Goal: Information Seeking & Learning: Learn about a topic

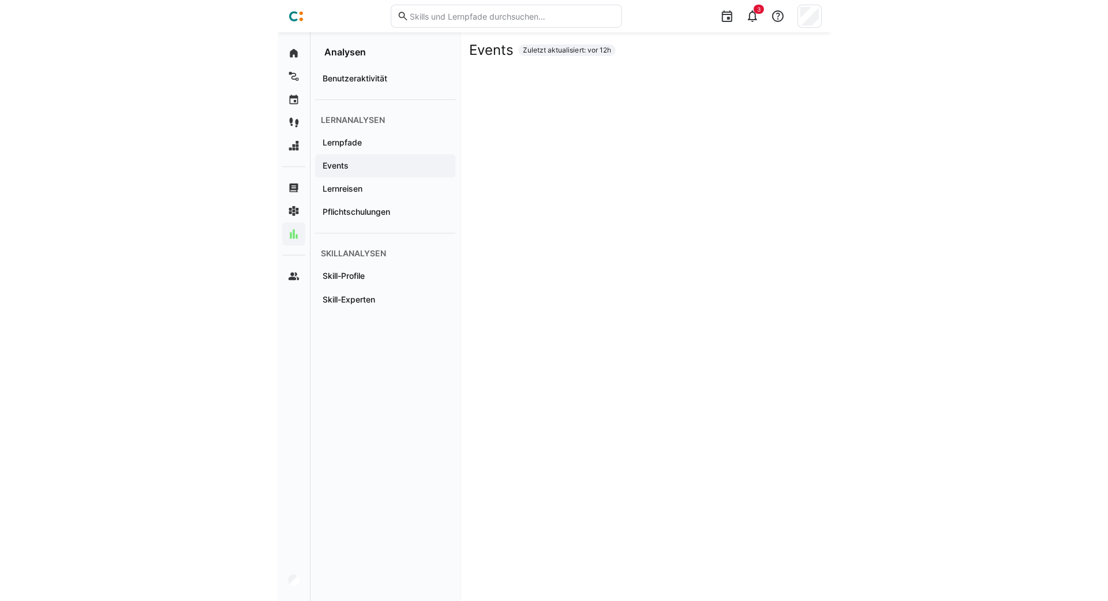
scroll to position [921, 0]
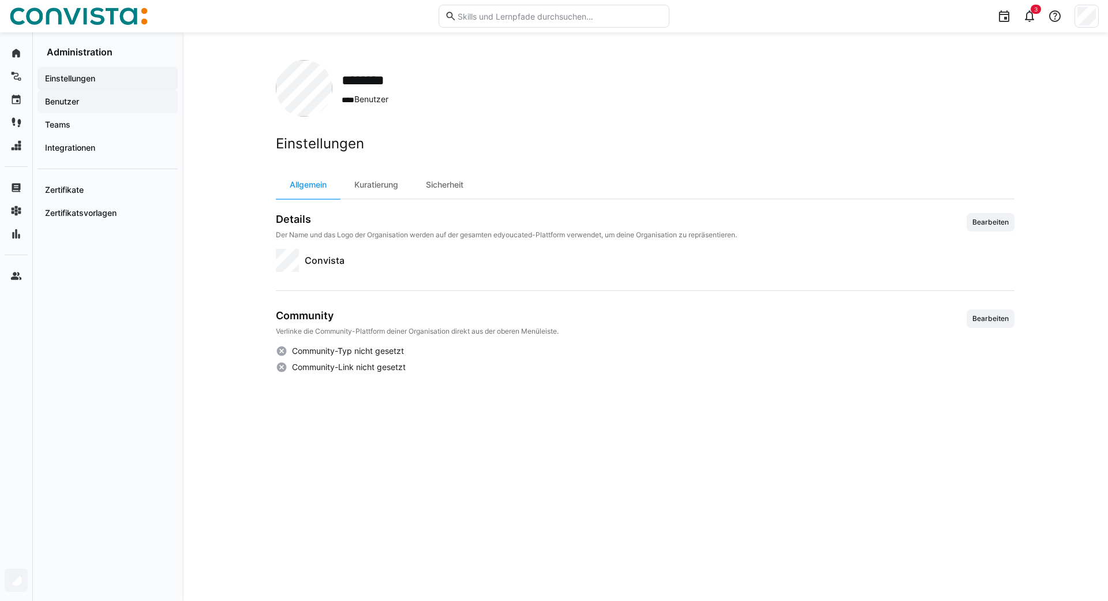
click at [82, 110] on div "Benutzer" at bounding box center [108, 101] width 140 height 23
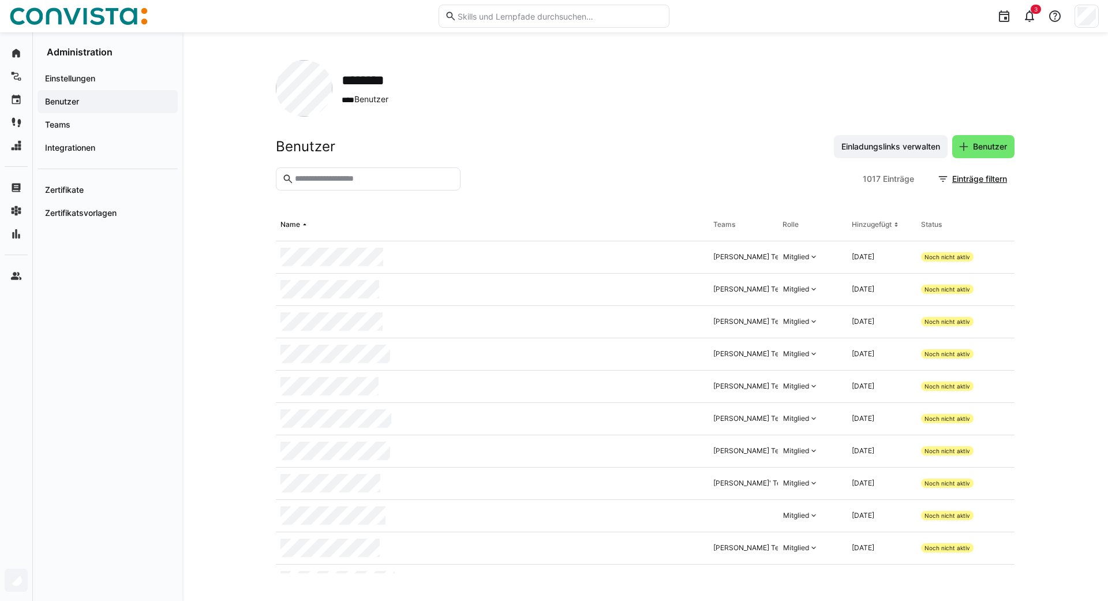
click at [379, 189] on eds-input at bounding box center [368, 178] width 185 height 23
click at [371, 186] on eds-input at bounding box center [368, 178] width 185 height 23
type input "***"
click at [800, 322] on div "Mitglied" at bounding box center [796, 321] width 26 height 9
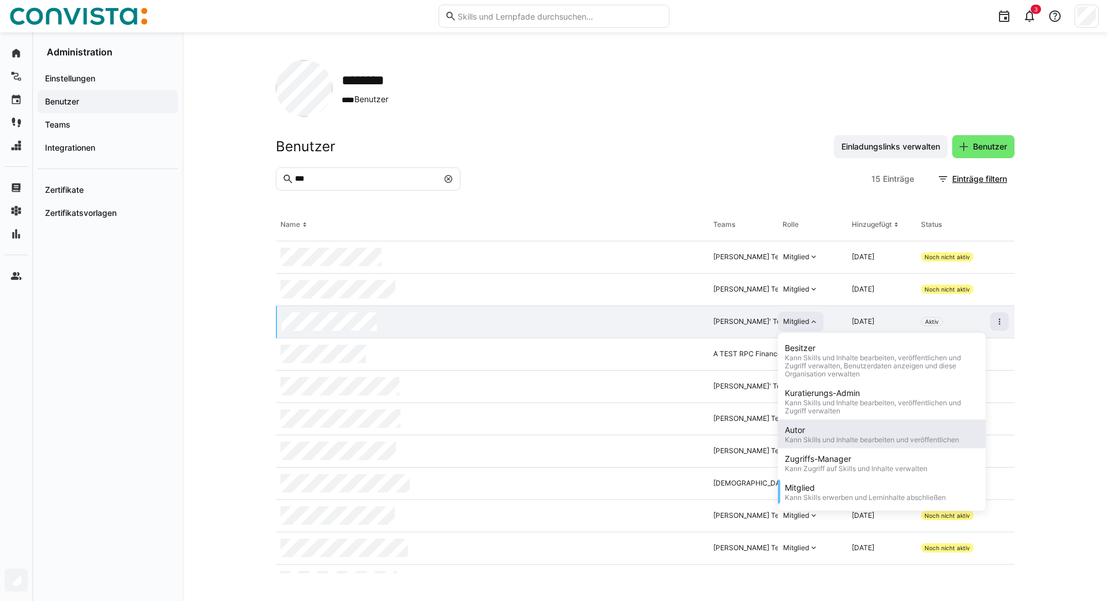
click at [800, 428] on div "Autor" at bounding box center [872, 430] width 174 height 12
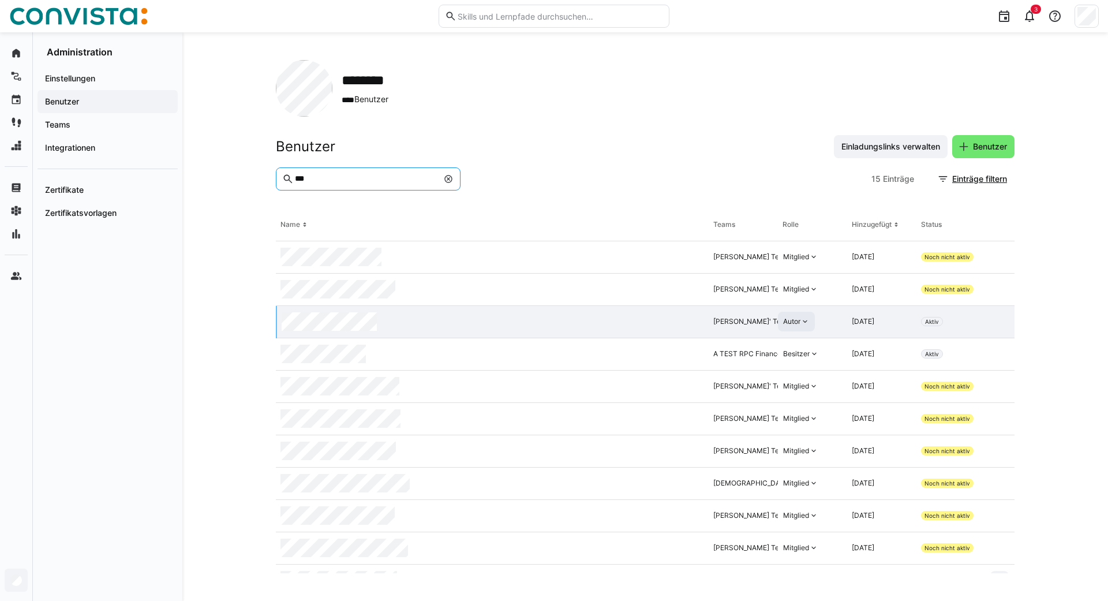
click at [360, 179] on input "***" at bounding box center [366, 179] width 144 height 10
click at [448, 180] on eds-icon at bounding box center [448, 178] width 9 height 9
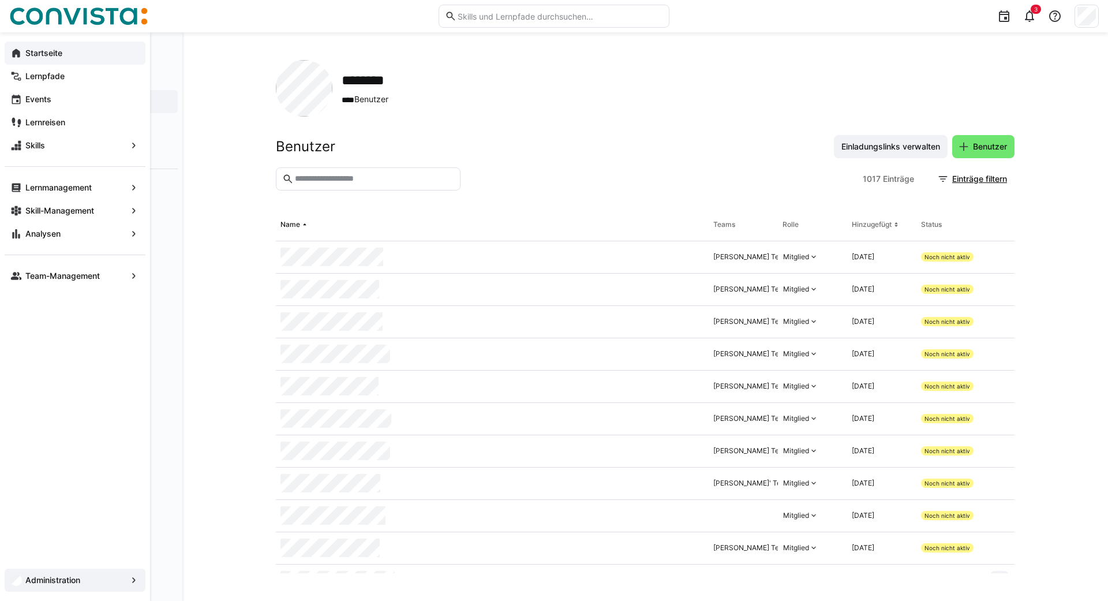
click at [17, 52] on eds-icon at bounding box center [16, 53] width 12 height 12
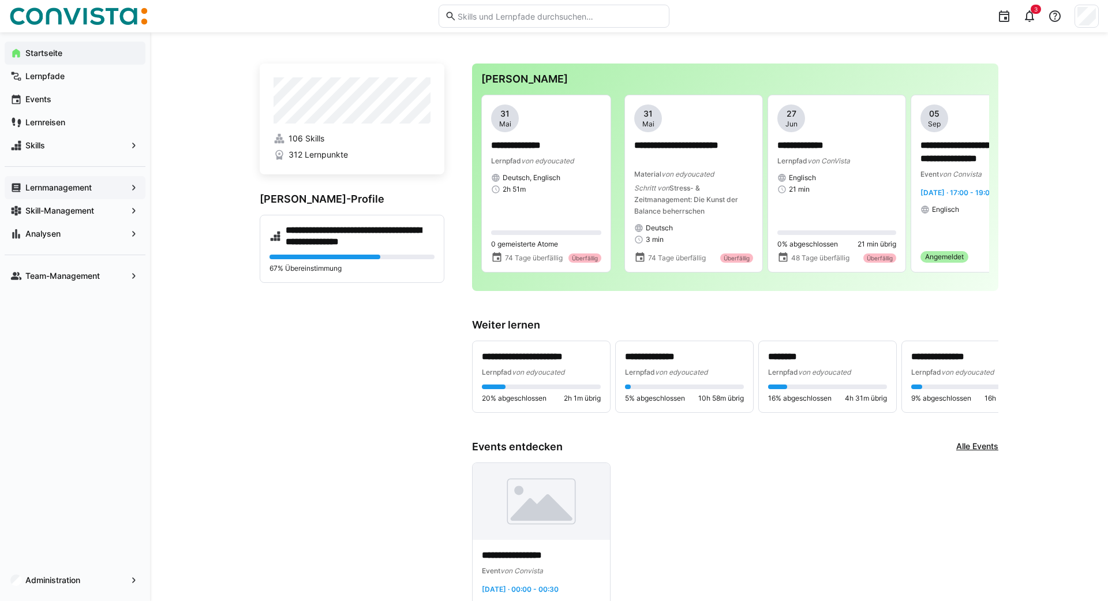
click at [0, 0] on app-navigation-label "Lernmanagement" at bounding box center [0, 0] width 0 height 0
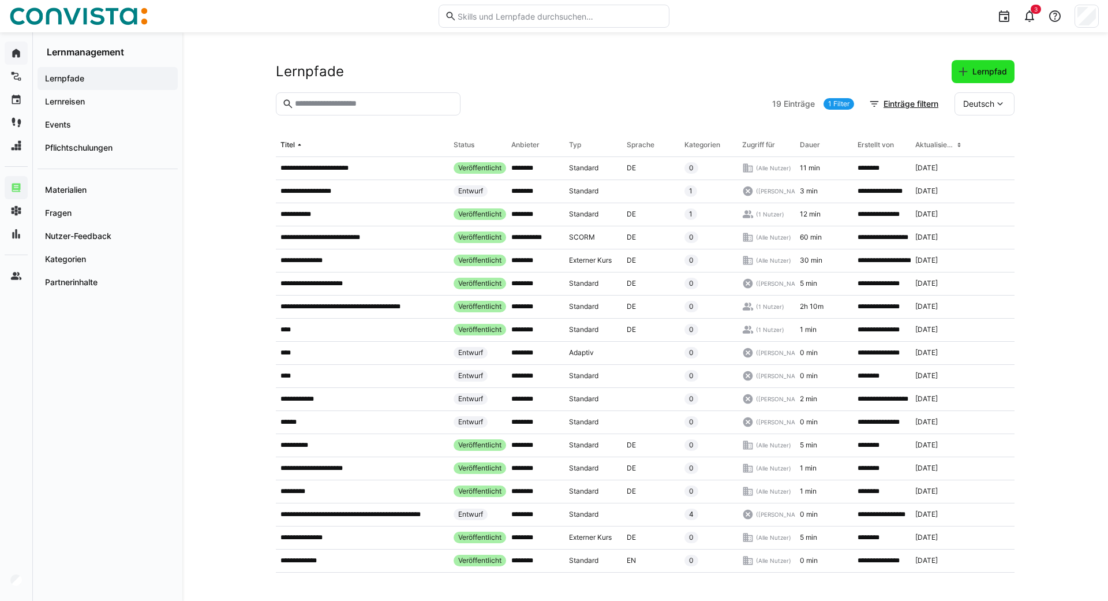
click at [992, 66] on span "Lernpfad" at bounding box center [990, 72] width 38 height 12
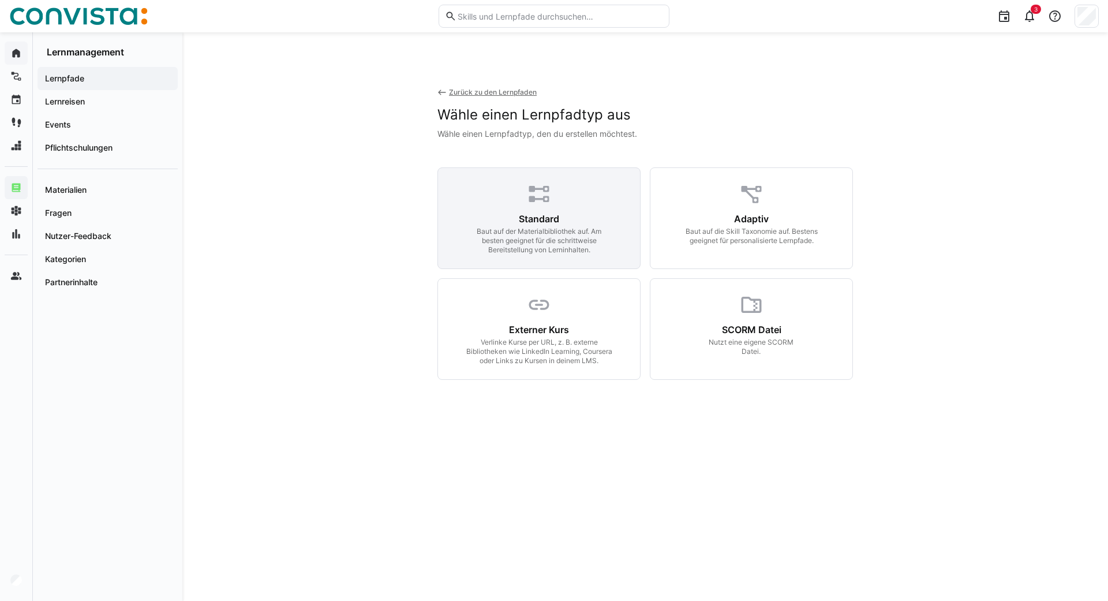
click at [572, 238] on div "Baut auf der Materialbibliothek auf. Am besten geeignet für die schrittweise Be…" at bounding box center [539, 241] width 148 height 28
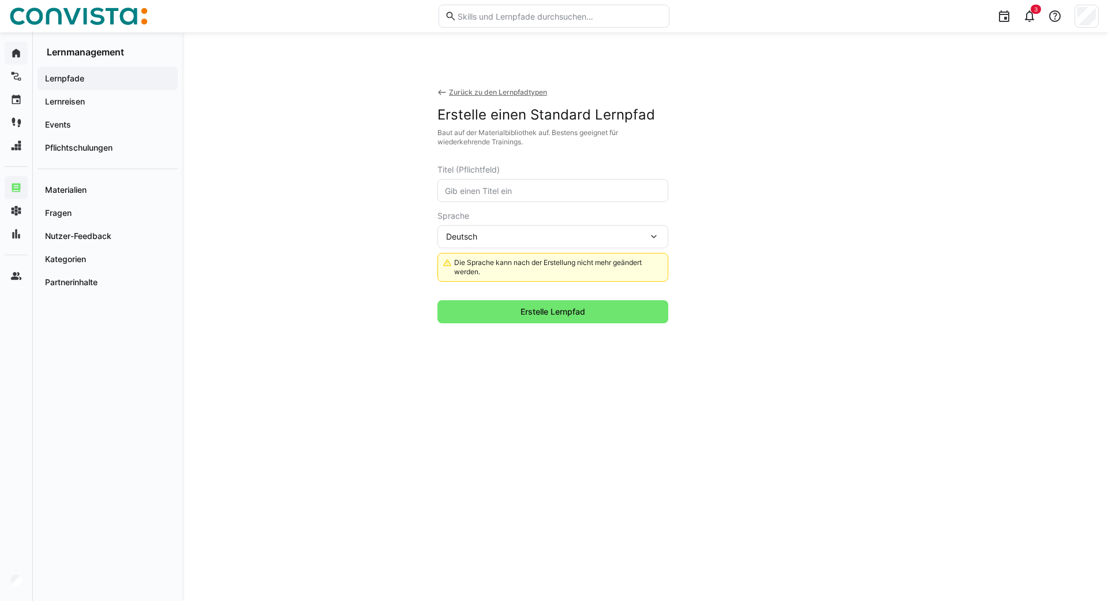
click at [439, 92] on eds-icon at bounding box center [442, 92] width 9 height 9
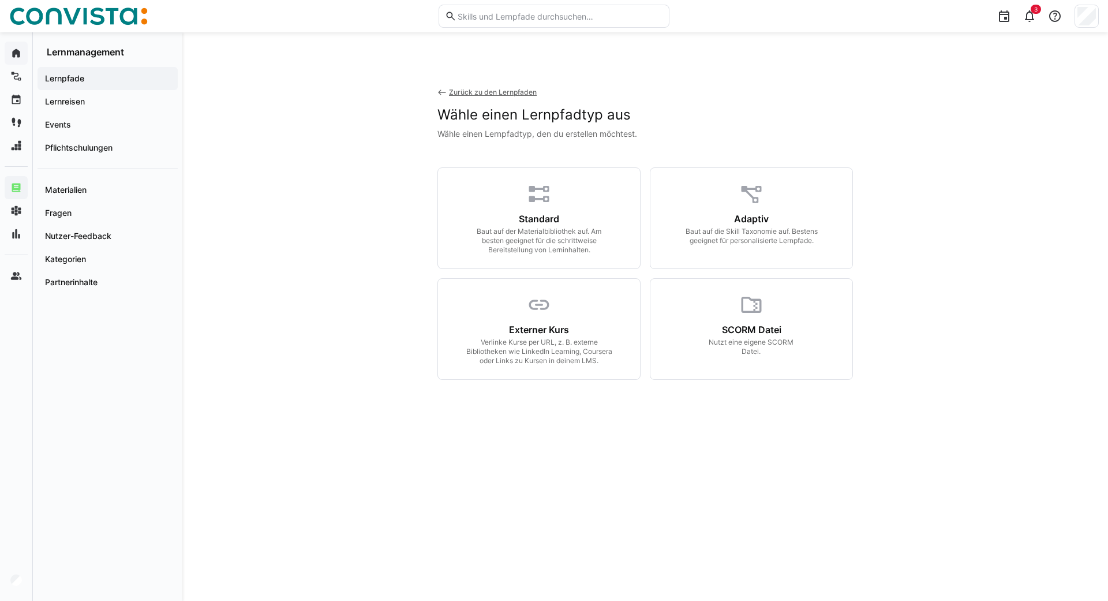
click at [439, 92] on eds-icon at bounding box center [442, 92] width 9 height 9
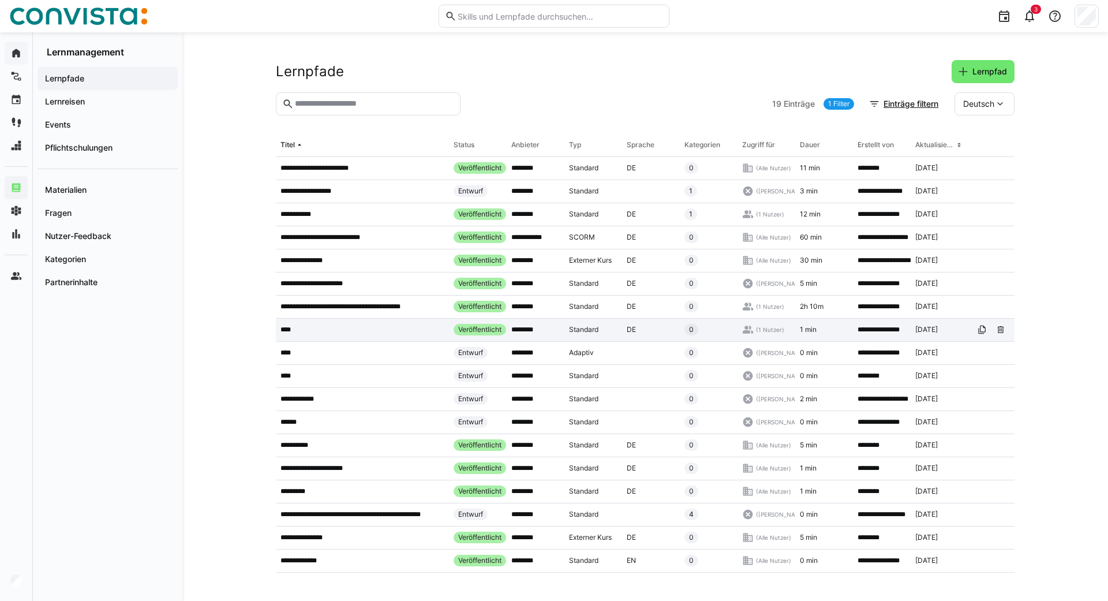
click at [287, 329] on p "****" at bounding box center [288, 329] width 14 height 9
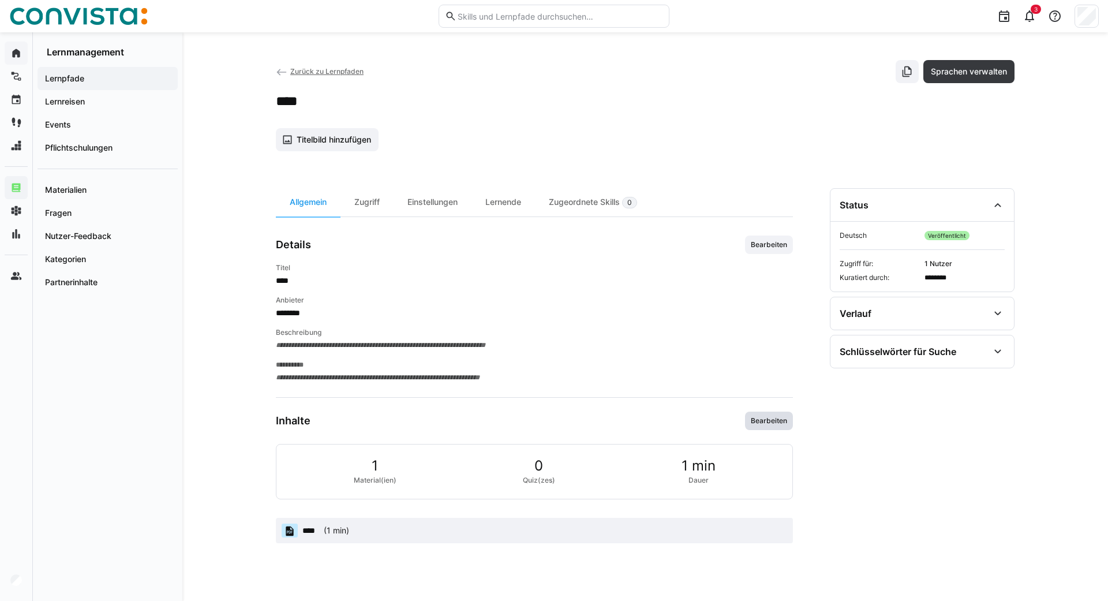
click at [759, 417] on span "Bearbeiten" at bounding box center [769, 420] width 39 height 9
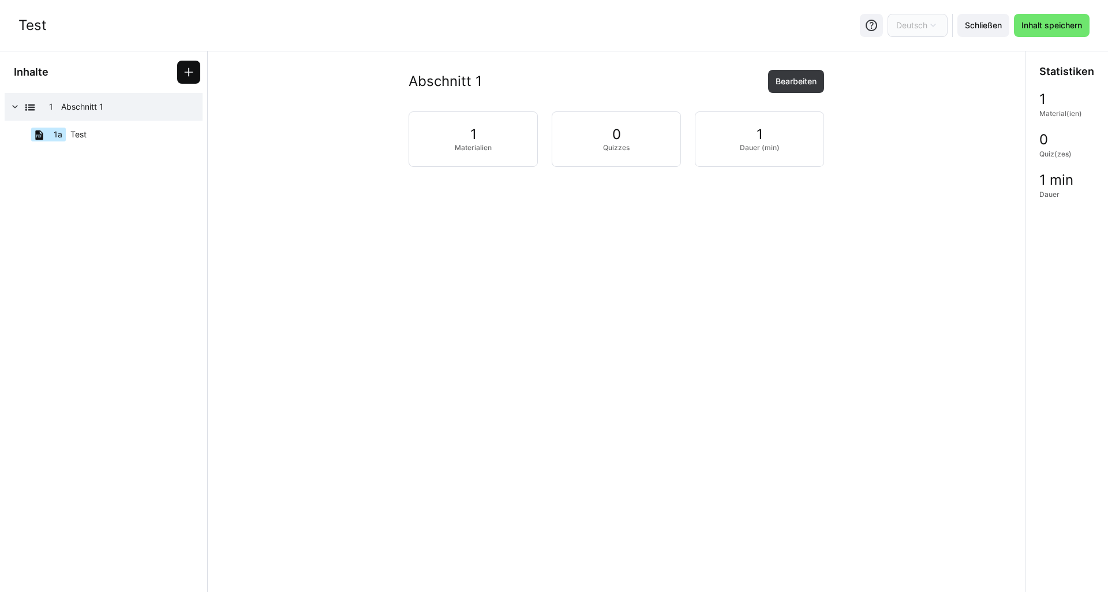
click at [182, 70] on span at bounding box center [188, 72] width 23 height 23
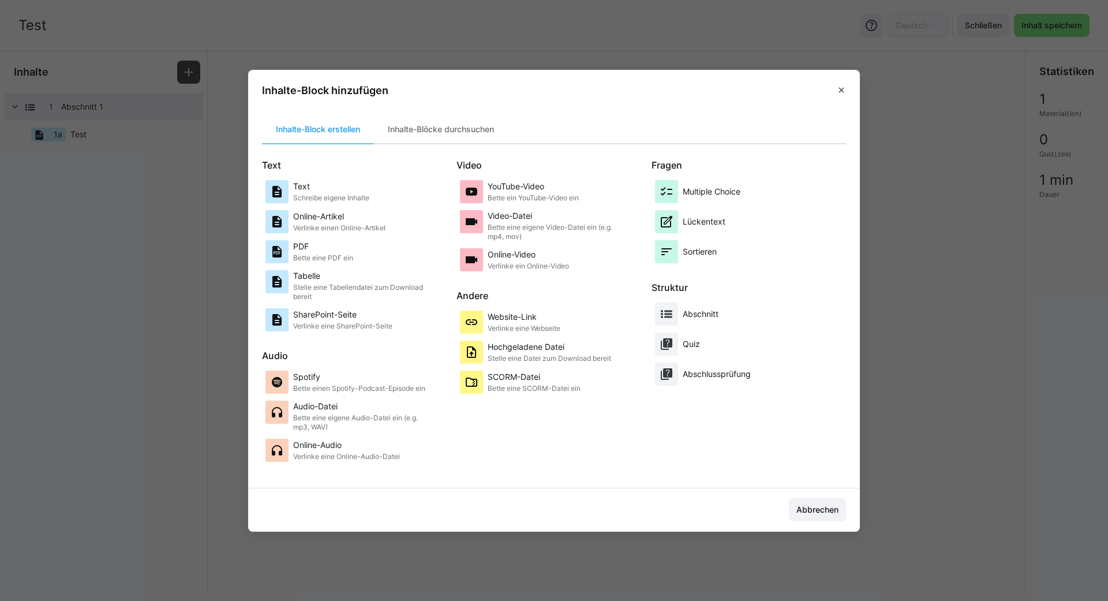
click at [139, 184] on eds-dialog "Inhalte-Block hinzufügen Inhalte-Block erstellen Inhalte-Blöcke durchsuchen Tex…" at bounding box center [554, 300] width 1108 height 601
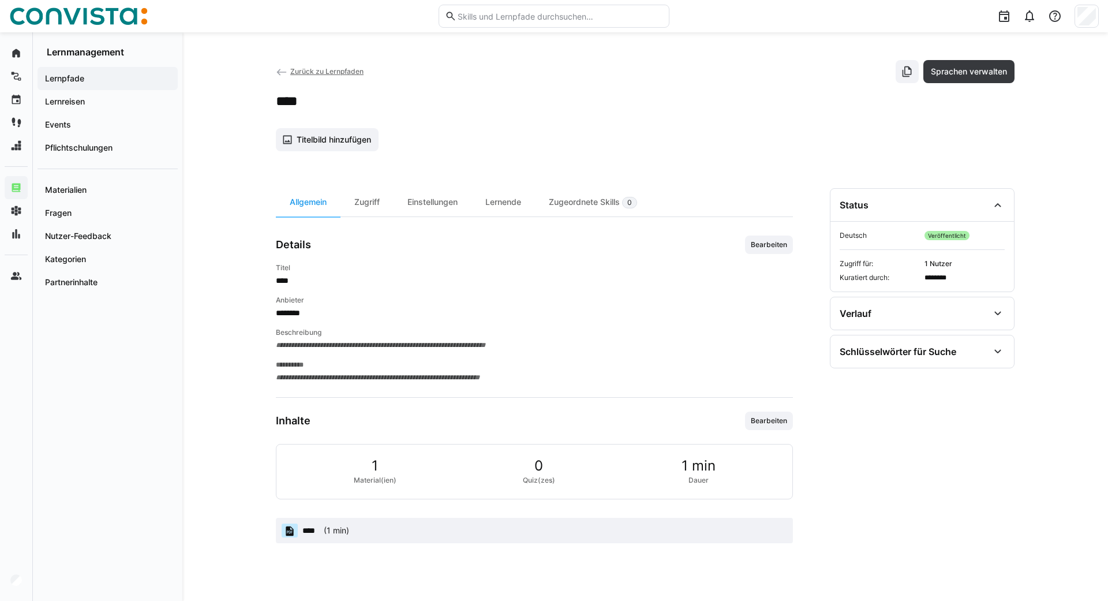
click at [282, 75] on eds-icon at bounding box center [282, 72] width 12 height 12
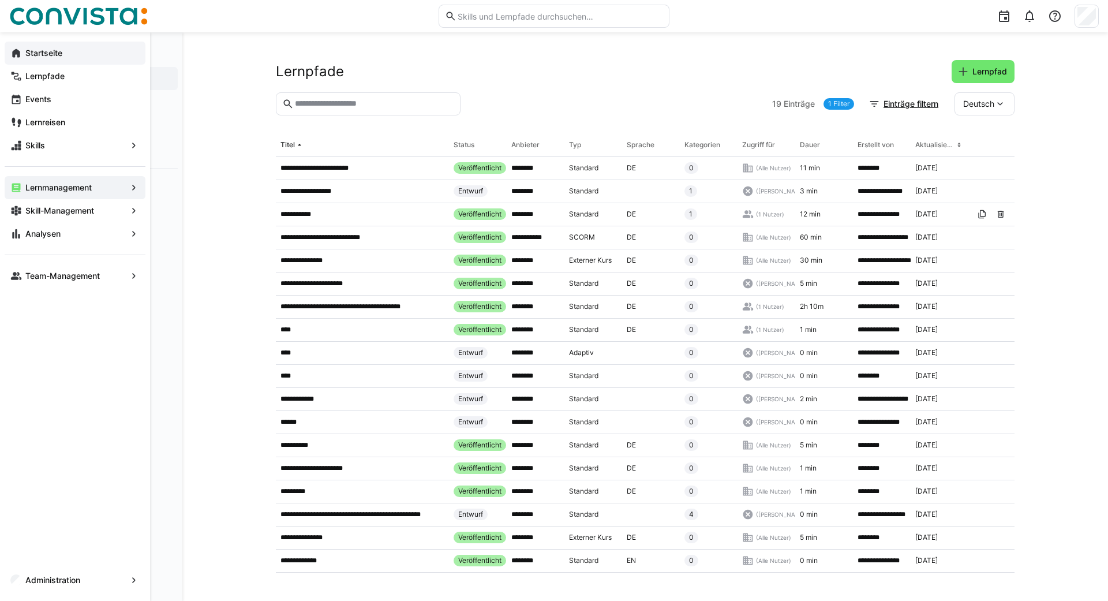
click at [13, 51] on eds-icon at bounding box center [16, 53] width 12 height 12
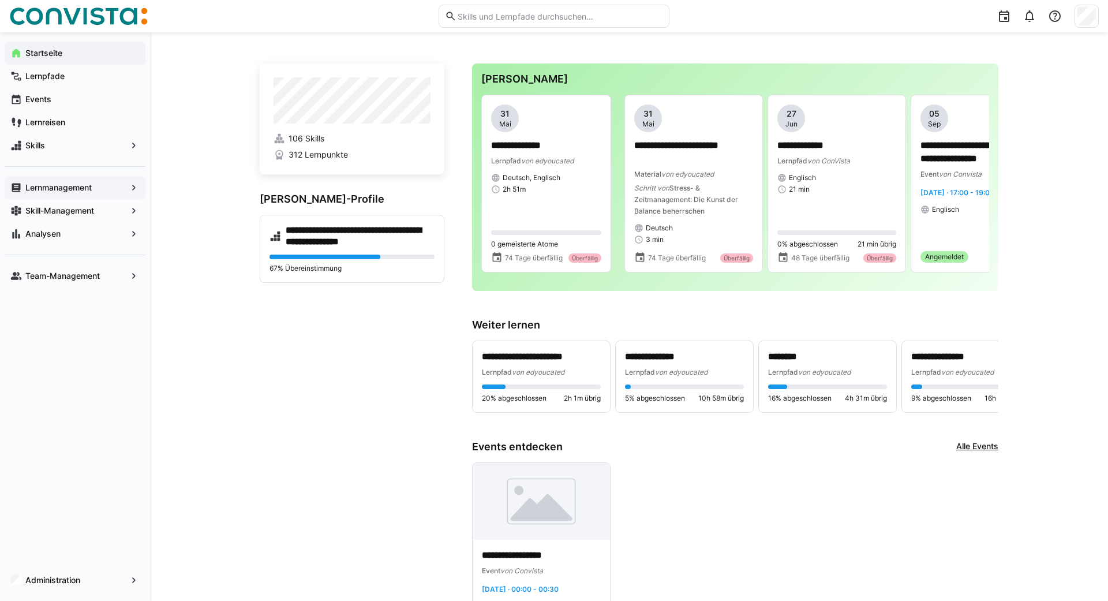
click at [76, 193] on span "Lernmanagement" at bounding box center [75, 188] width 103 height 12
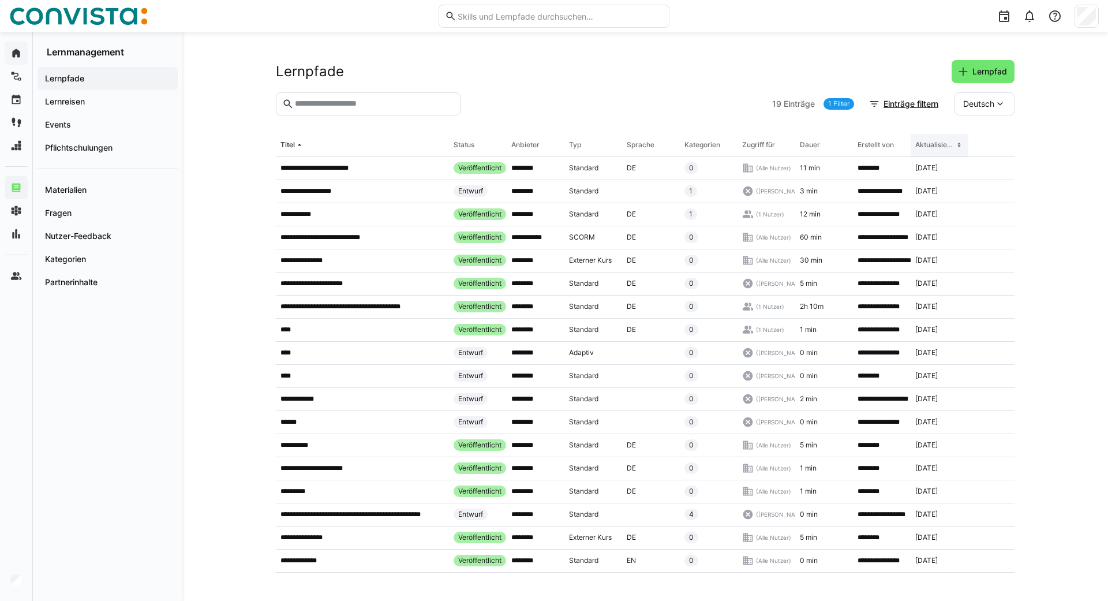
click at [960, 144] on eds-icon at bounding box center [959, 144] width 9 height 9
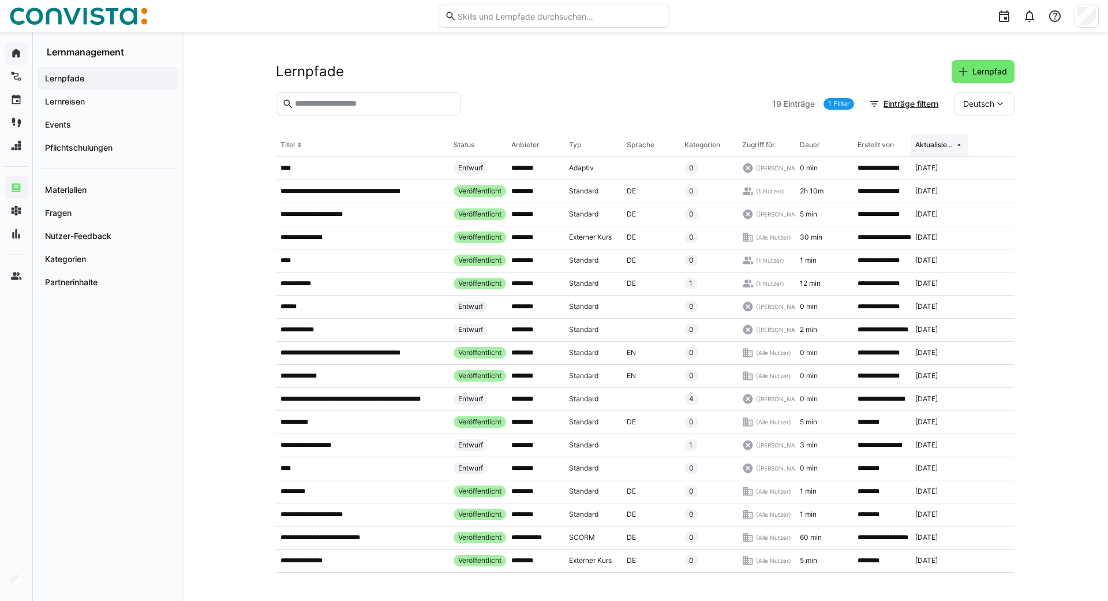
click at [960, 144] on eds-icon at bounding box center [959, 144] width 9 height 9
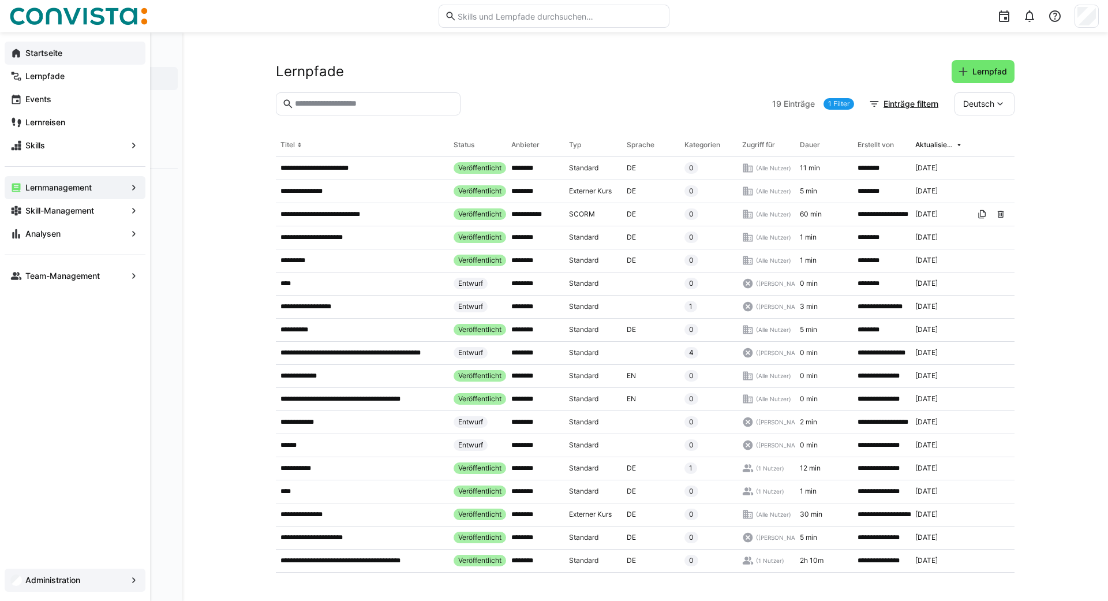
click at [12, 587] on div "Administration" at bounding box center [75, 580] width 141 height 23
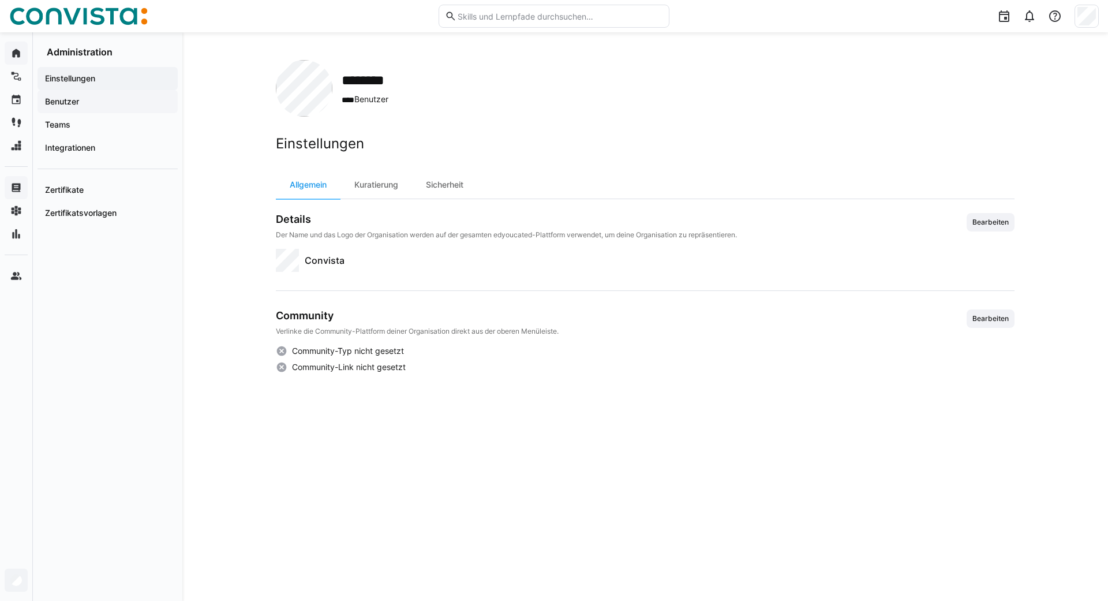
click at [91, 107] on span "Benutzer" at bounding box center [107, 102] width 129 height 12
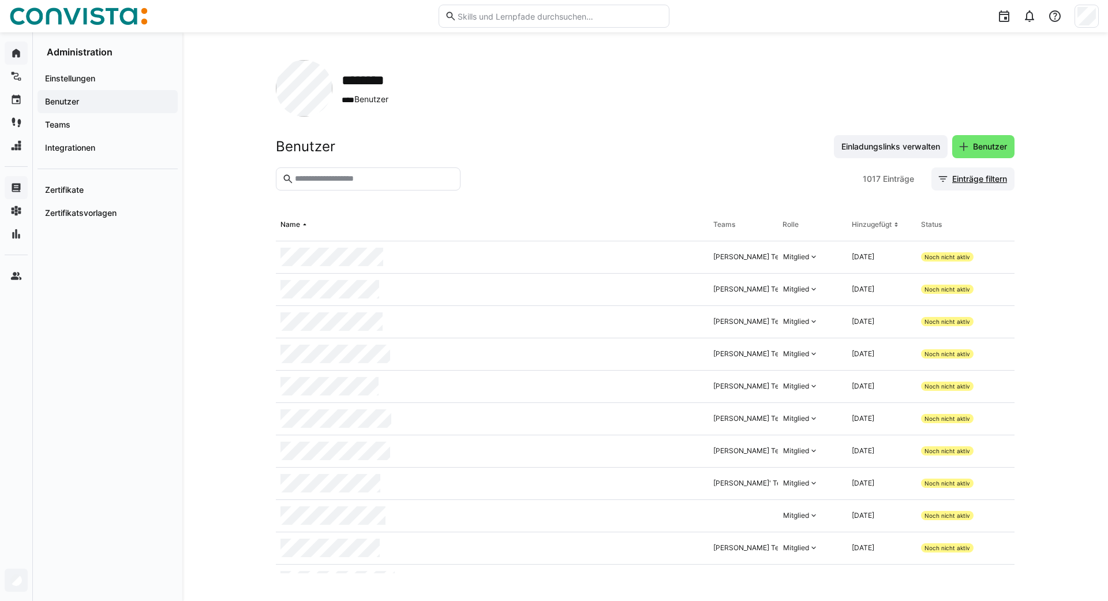
click at [961, 179] on span "Einträge filtern" at bounding box center [980, 179] width 58 height 12
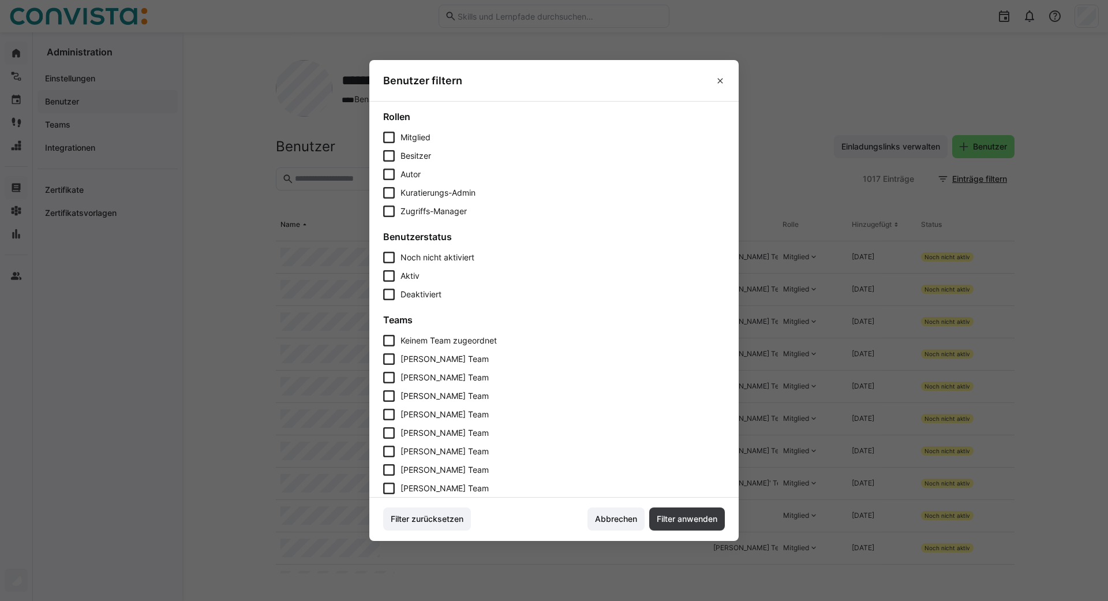
click at [397, 277] on eds-checkbox "Aktiv" at bounding box center [554, 276] width 342 height 12
click at [680, 521] on span "Filter anwenden" at bounding box center [687, 519] width 64 height 12
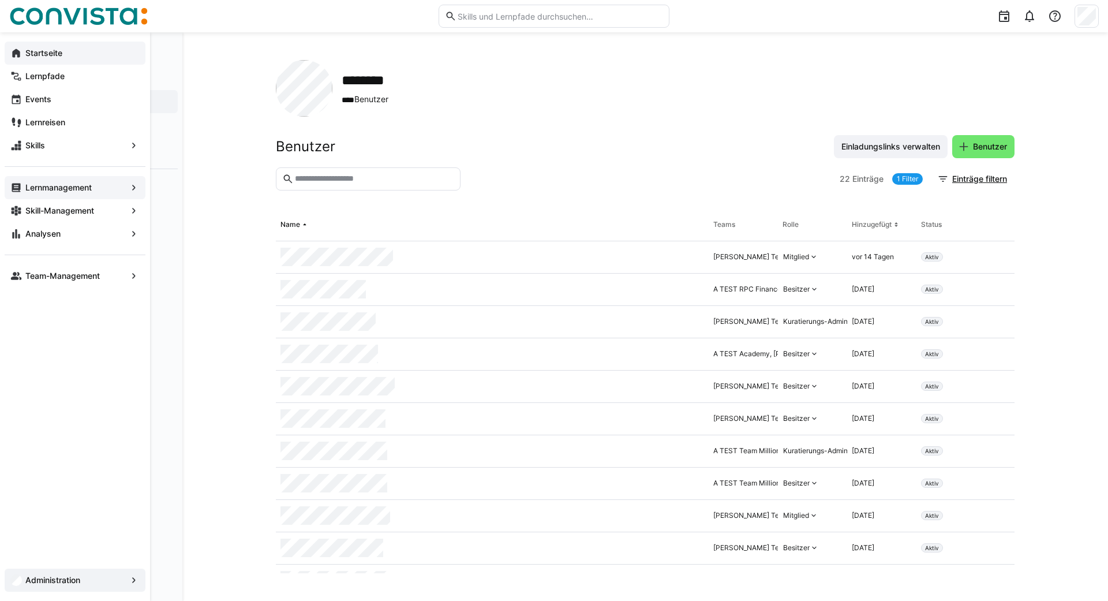
click at [16, 47] on div "Startseite" at bounding box center [75, 53] width 141 height 23
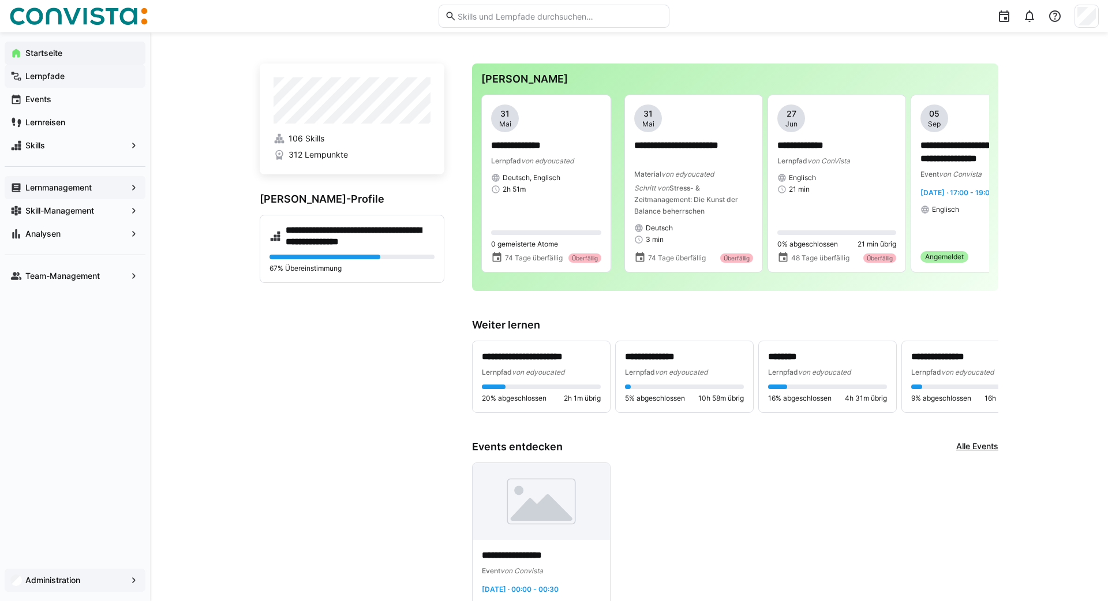
click at [0, 0] on app-navigation-label "Lernpfade" at bounding box center [0, 0] width 0 height 0
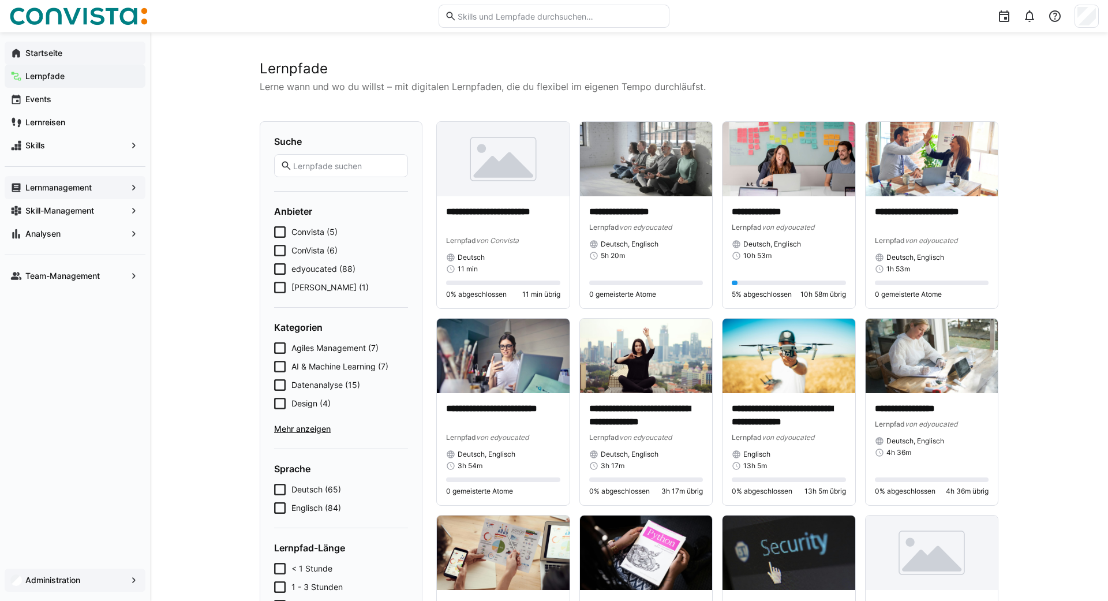
click at [301, 234] on span "Convista (5)" at bounding box center [315, 232] width 46 height 12
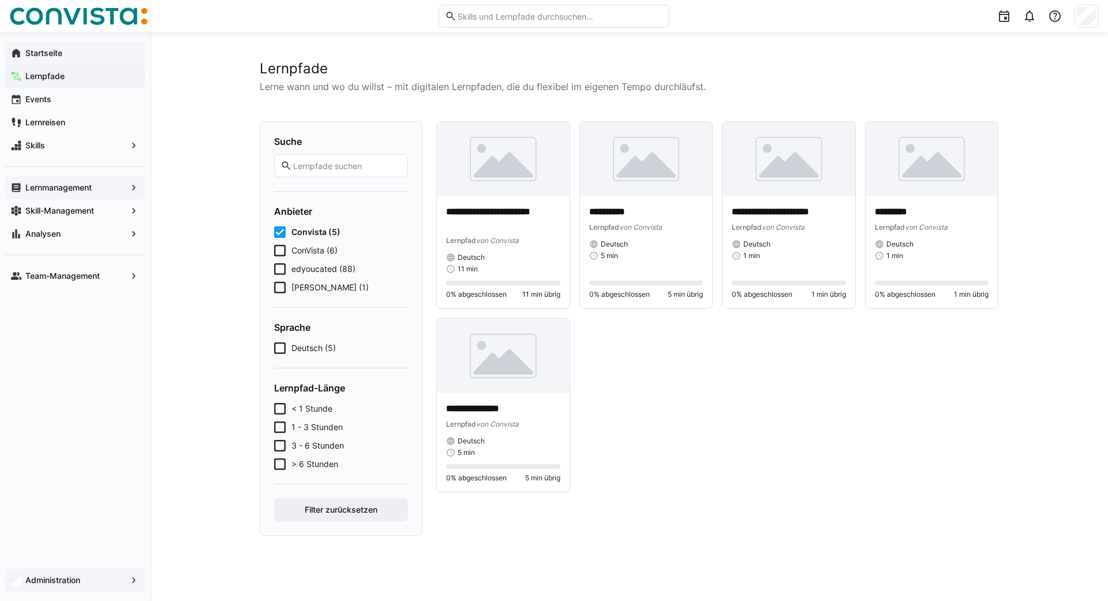
click at [301, 234] on span "Convista (5)" at bounding box center [316, 232] width 49 height 12
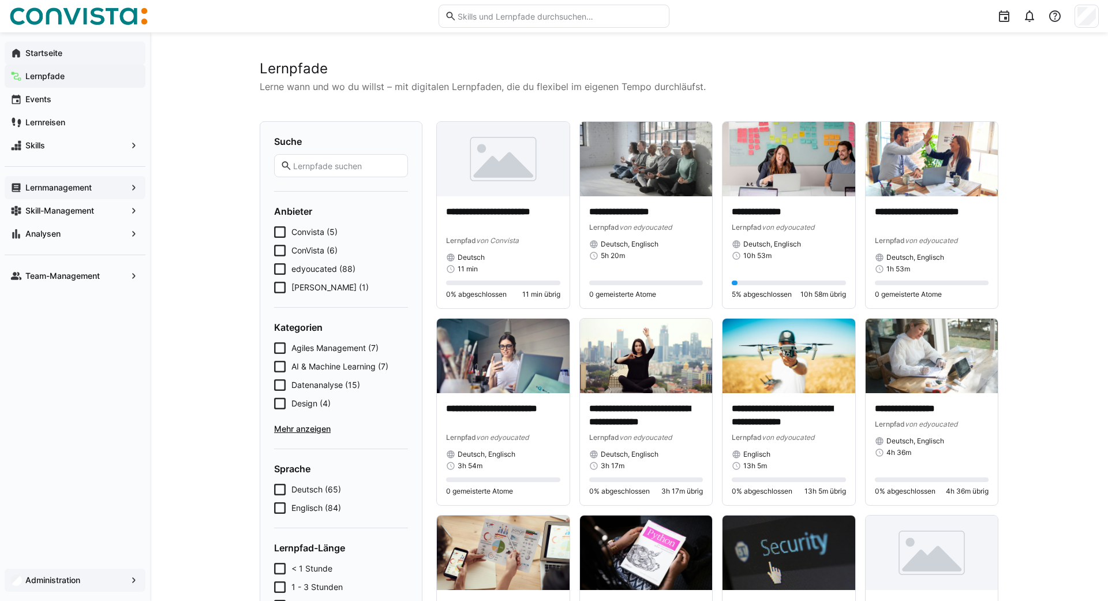
click at [329, 347] on span "Agiles Management (7)" at bounding box center [335, 348] width 87 height 12
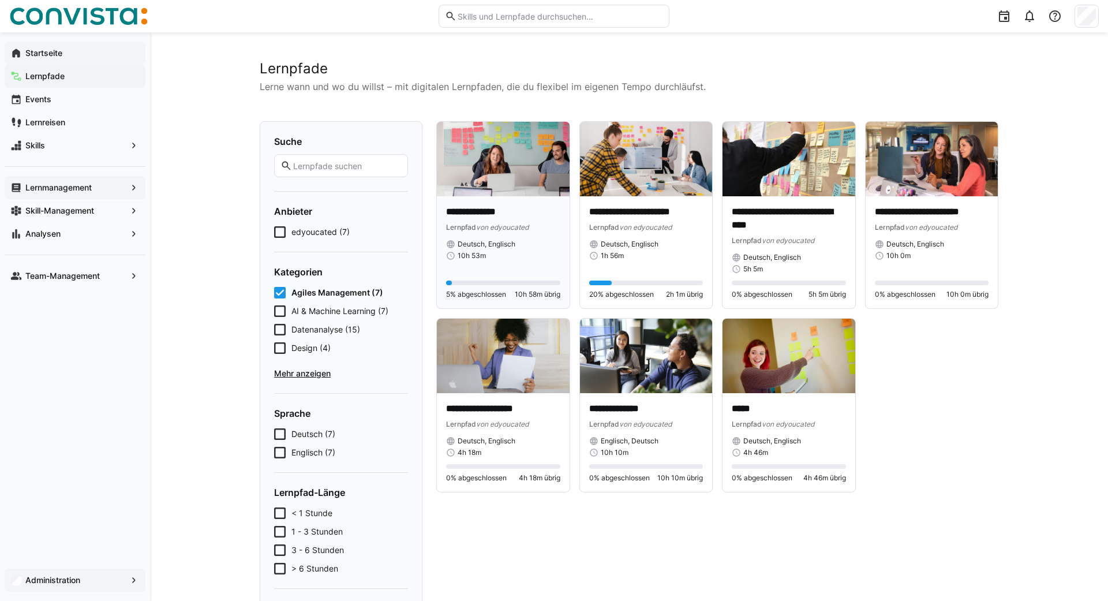
click at [520, 169] on img at bounding box center [503, 159] width 133 height 74
click at [477, 161] on img at bounding box center [503, 159] width 133 height 74
click at [631, 166] on img at bounding box center [646, 159] width 133 height 74
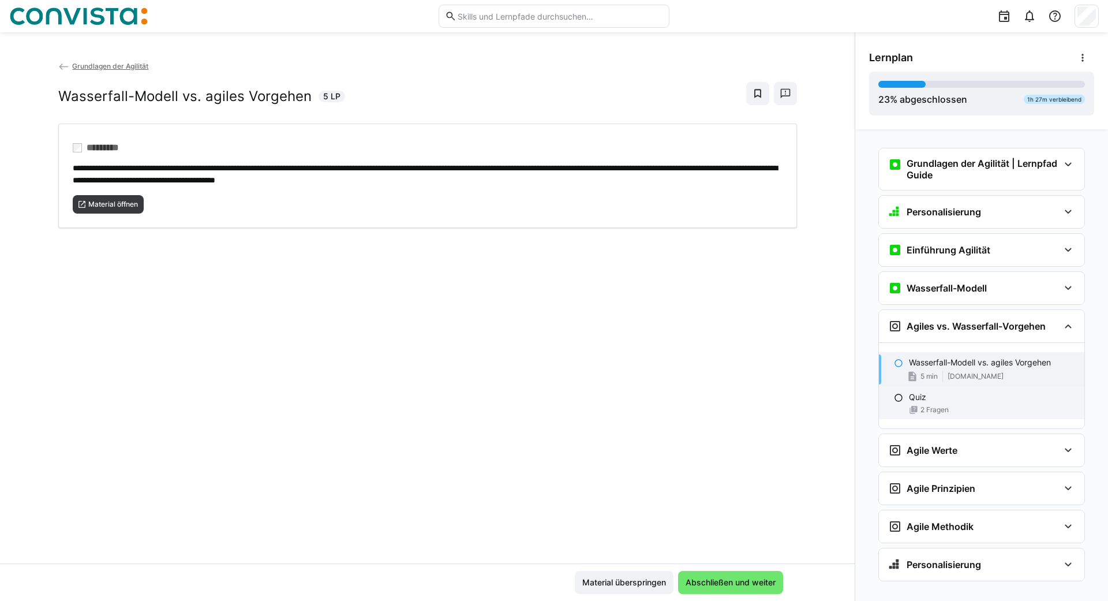
click at [930, 406] on span "2 Fragen" at bounding box center [935, 409] width 28 height 9
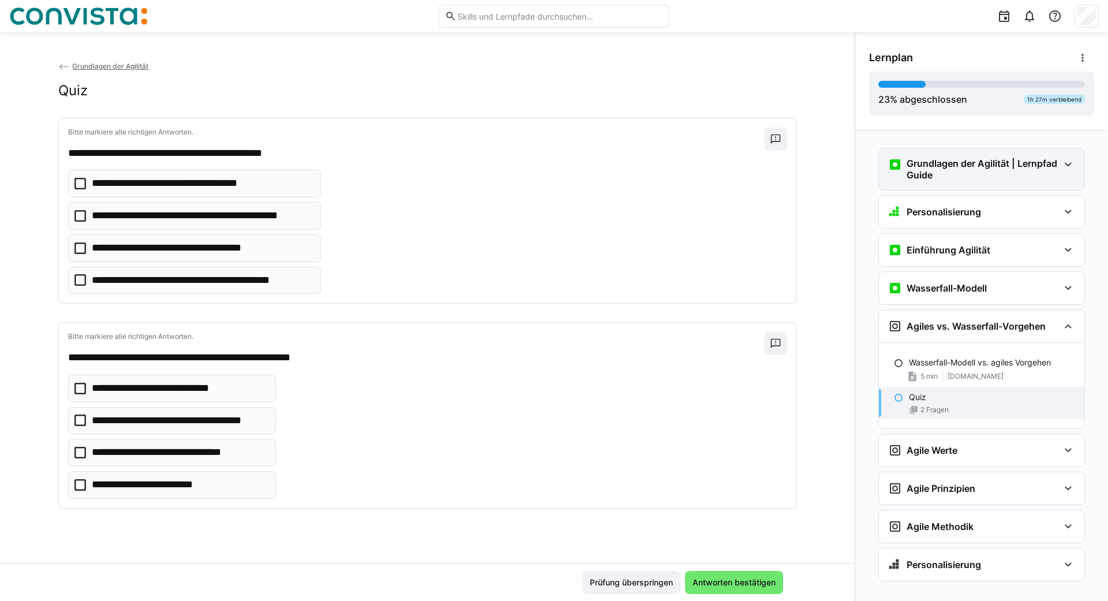
click at [940, 169] on h3 "Grundlagen der Agilität | Lernpfad Guide" at bounding box center [983, 169] width 152 height 23
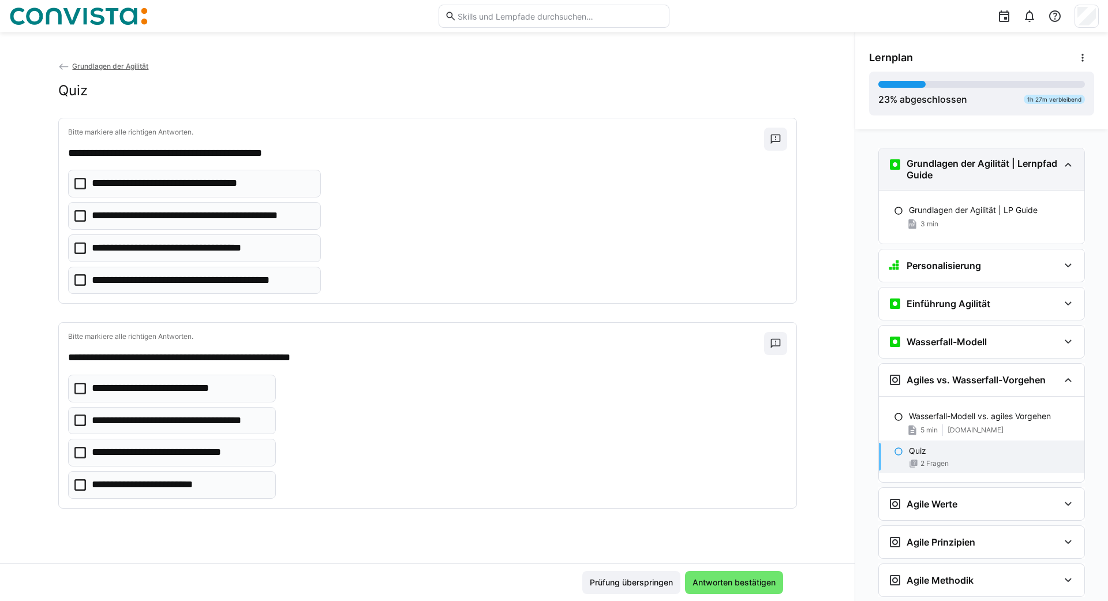
click at [908, 160] on h3 "Grundlagen der Agilität | Lernpfad Guide" at bounding box center [983, 169] width 152 height 23
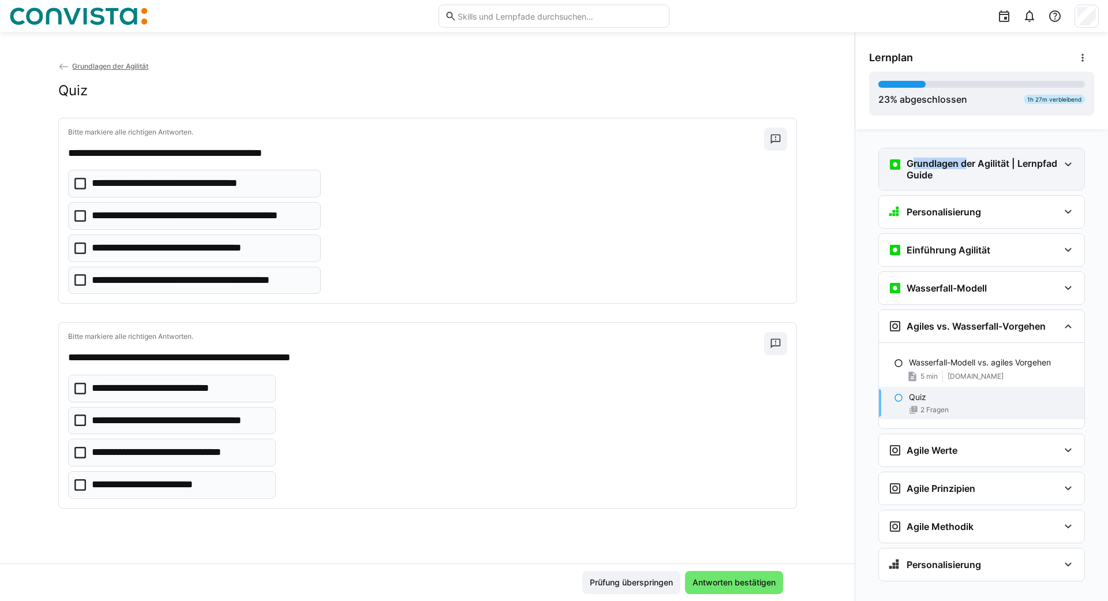
click at [908, 160] on h3 "Grundlagen der Agilität | Lernpfad Guide" at bounding box center [983, 169] width 152 height 23
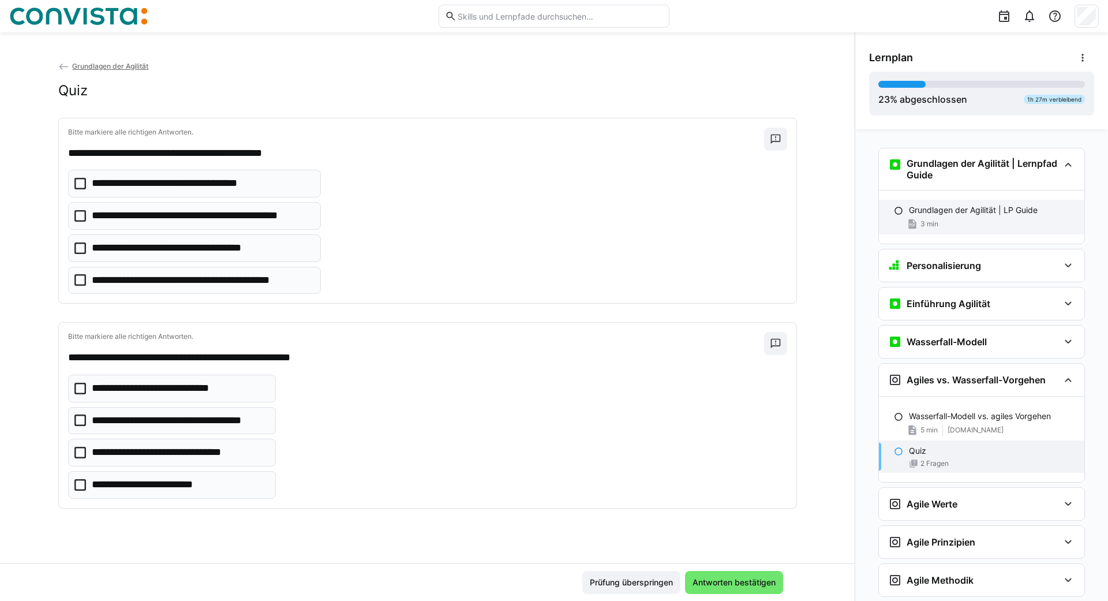
click at [939, 212] on p "Grundlagen der Agilität | LP Guide" at bounding box center [973, 210] width 129 height 12
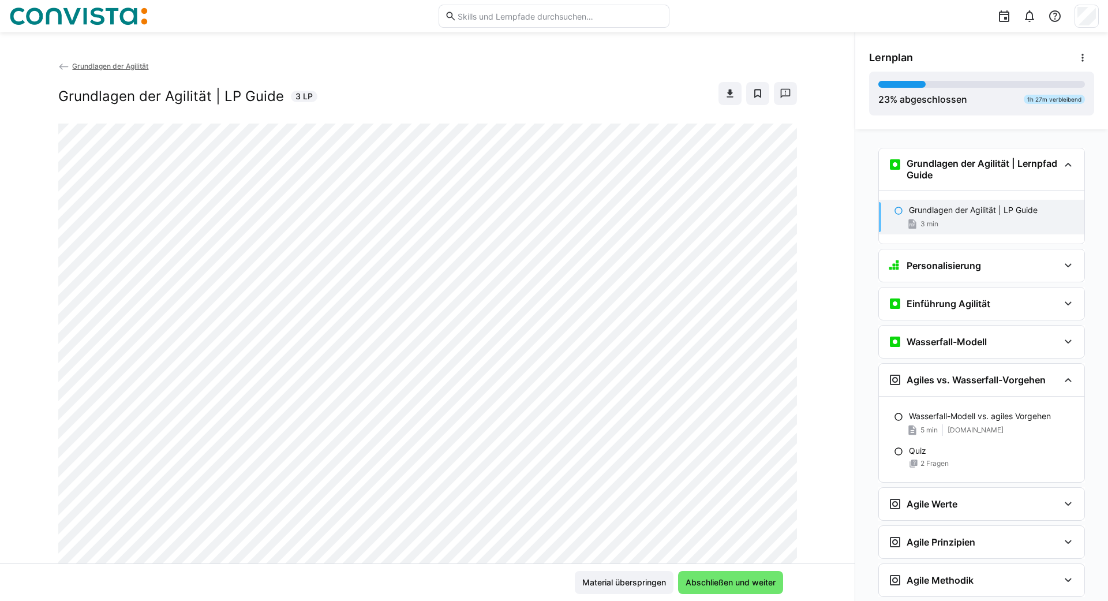
scroll to position [18, 0]
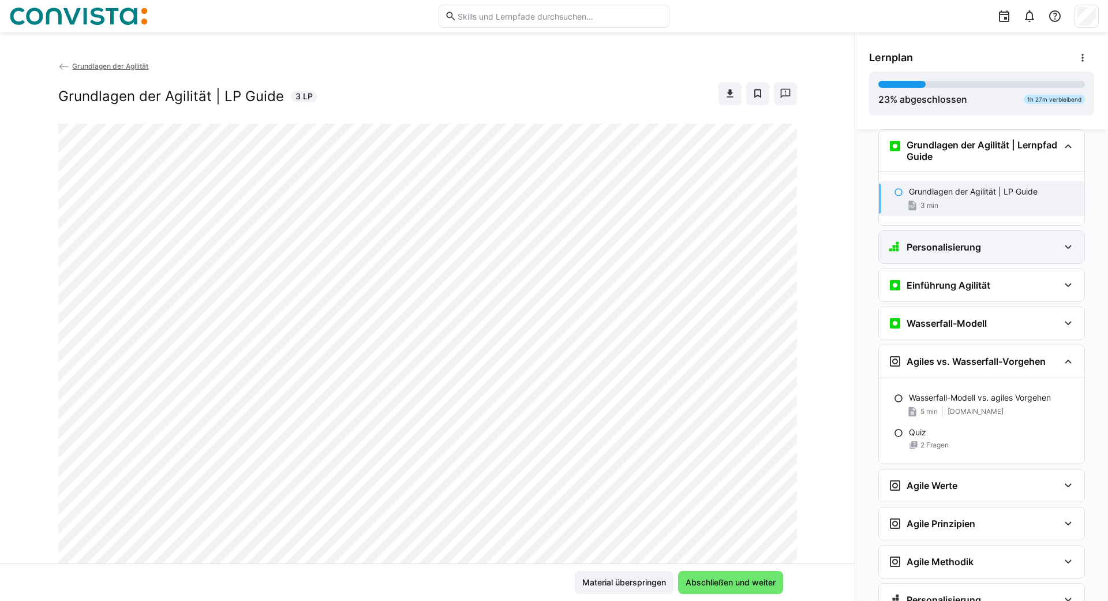
click at [955, 251] on h3 "Personalisierung" at bounding box center [944, 247] width 74 height 12
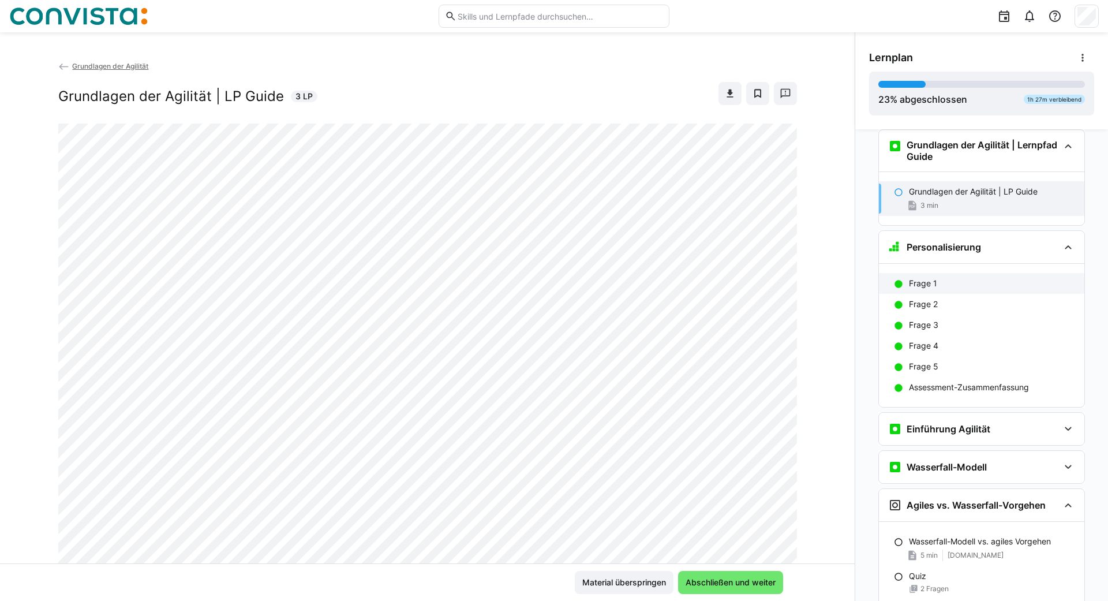
click at [928, 289] on p "Frage 1" at bounding box center [923, 284] width 28 height 12
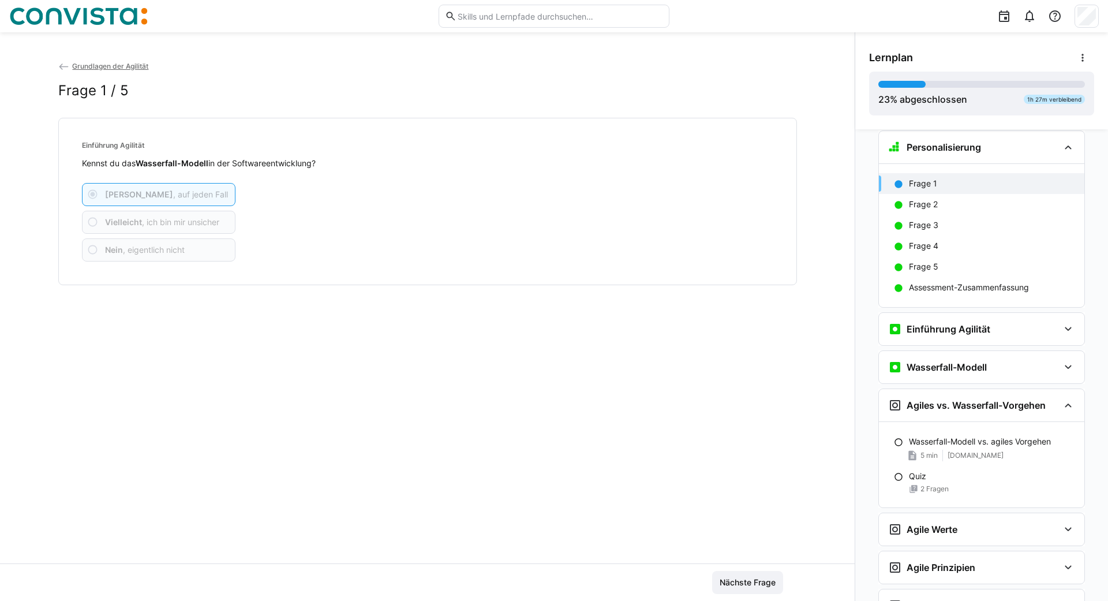
scroll to position [120, 0]
click at [945, 196] on div "Frage 2" at bounding box center [982, 203] width 206 height 21
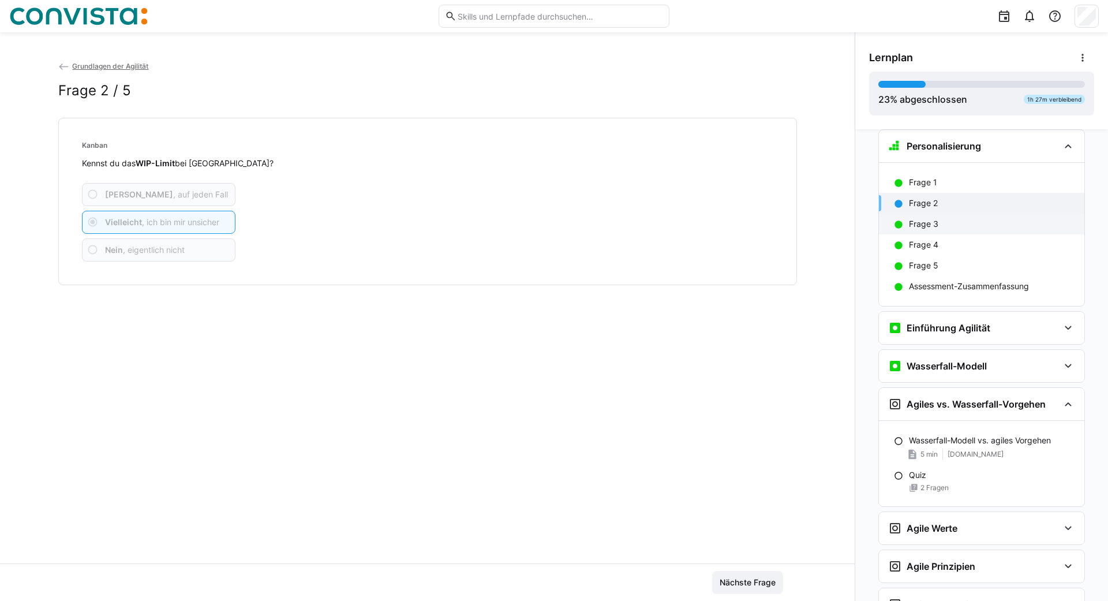
click at [927, 223] on p "Frage 3" at bounding box center [923, 224] width 29 height 12
click at [927, 245] on p "Frage 4" at bounding box center [923, 245] width 29 height 12
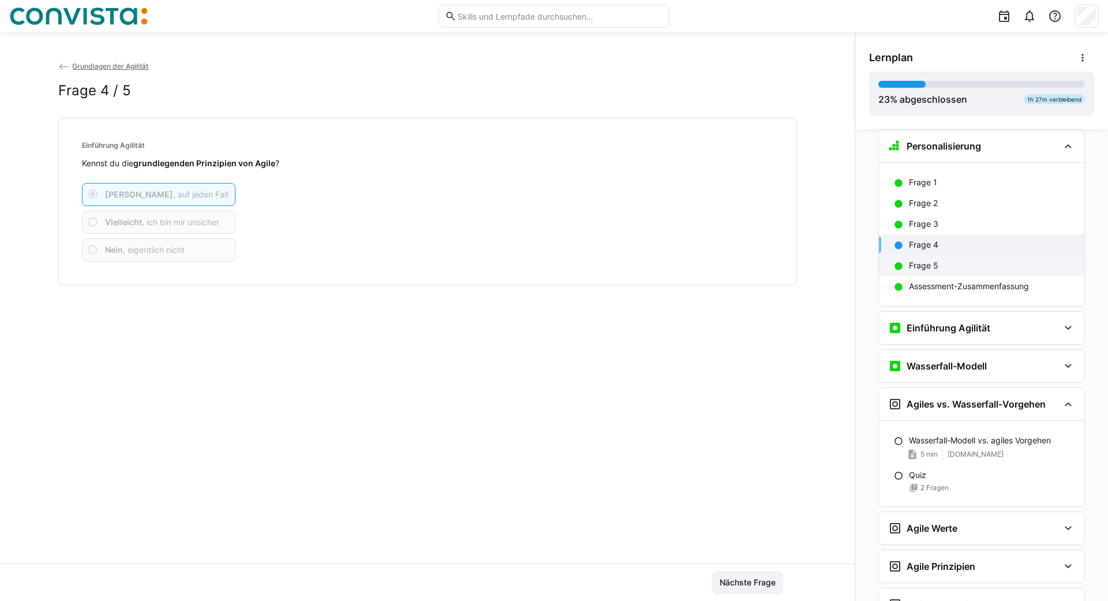
click at [934, 262] on p "Frage 5" at bounding box center [923, 266] width 29 height 12
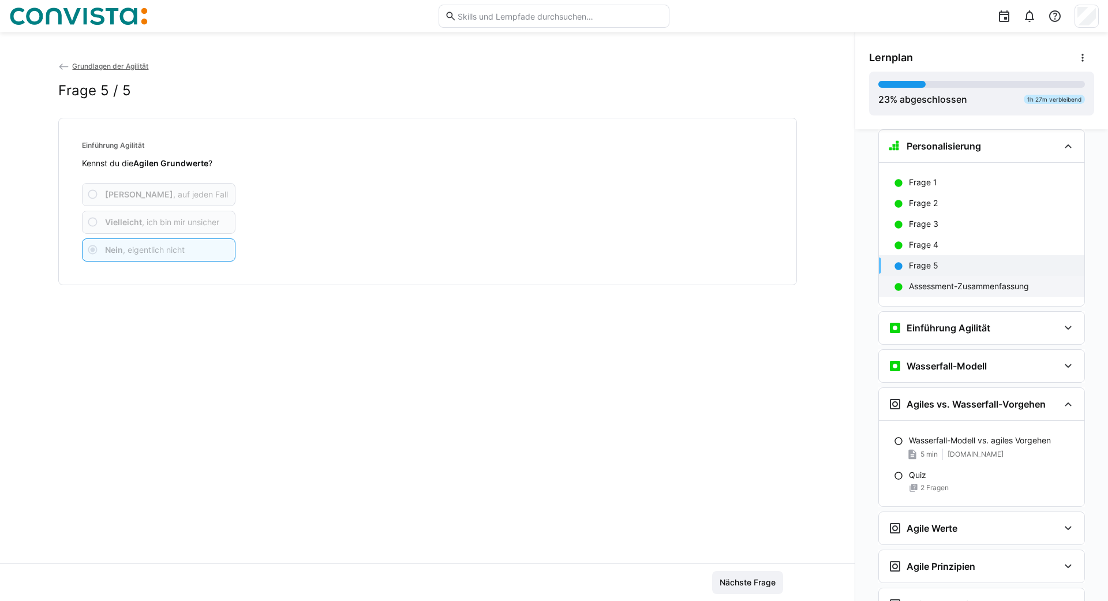
click at [954, 289] on p "Assessment-Zusammenfassung" at bounding box center [969, 287] width 120 height 12
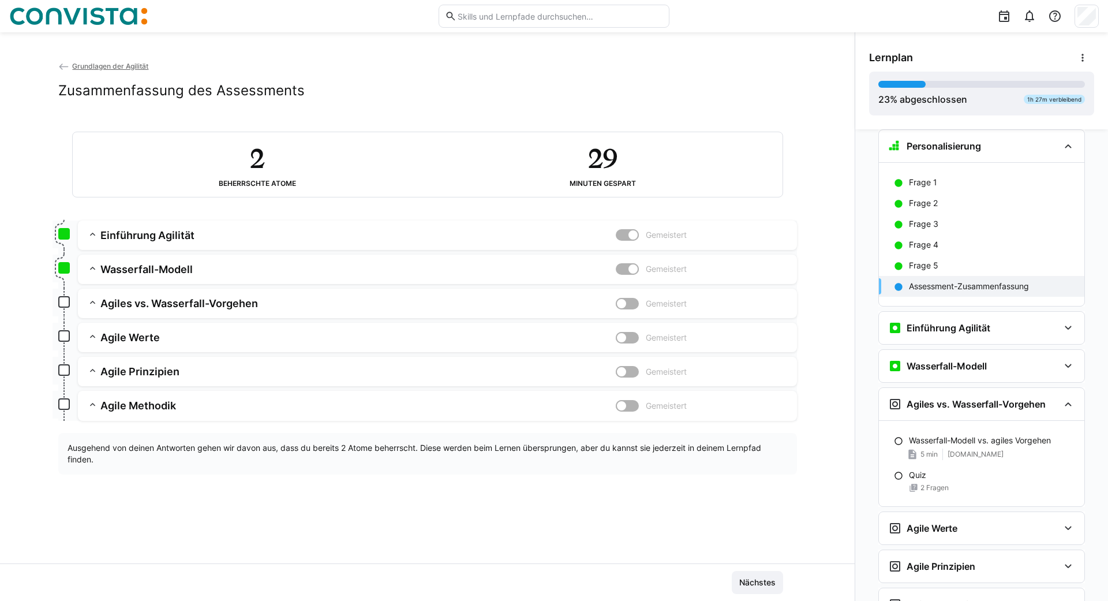
click at [466, 483] on div "Grundlagen der Agilität Zusammenfassung des Assessments 2 Beherrschte Atome 29 …" at bounding box center [427, 311] width 855 height 503
click at [88, 233] on eds-icon at bounding box center [93, 235] width 12 height 12
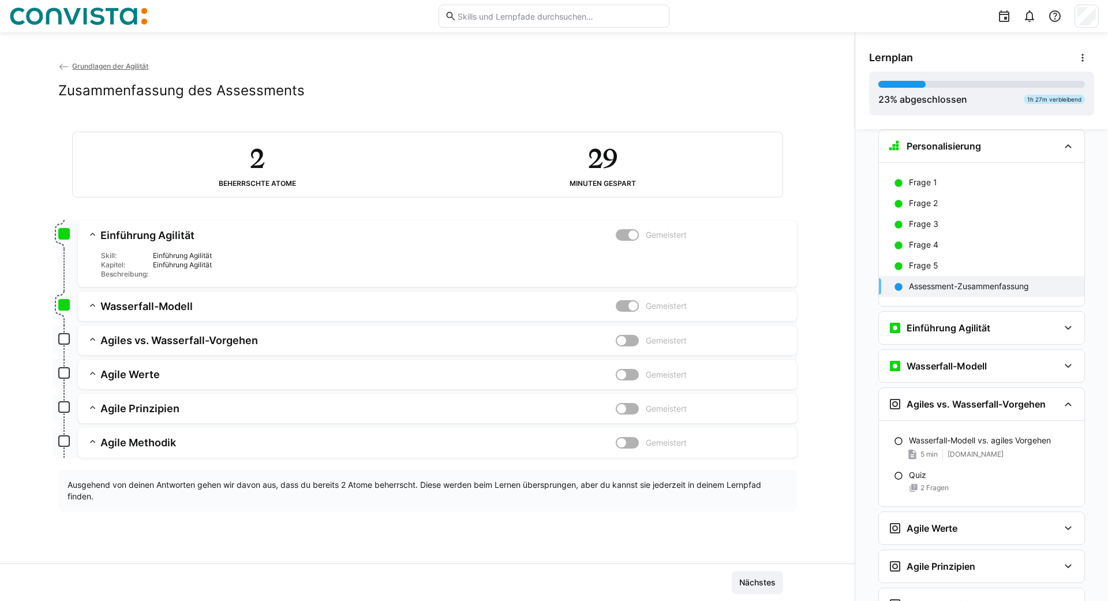
click at [88, 233] on eds-icon at bounding box center [93, 235] width 12 height 12
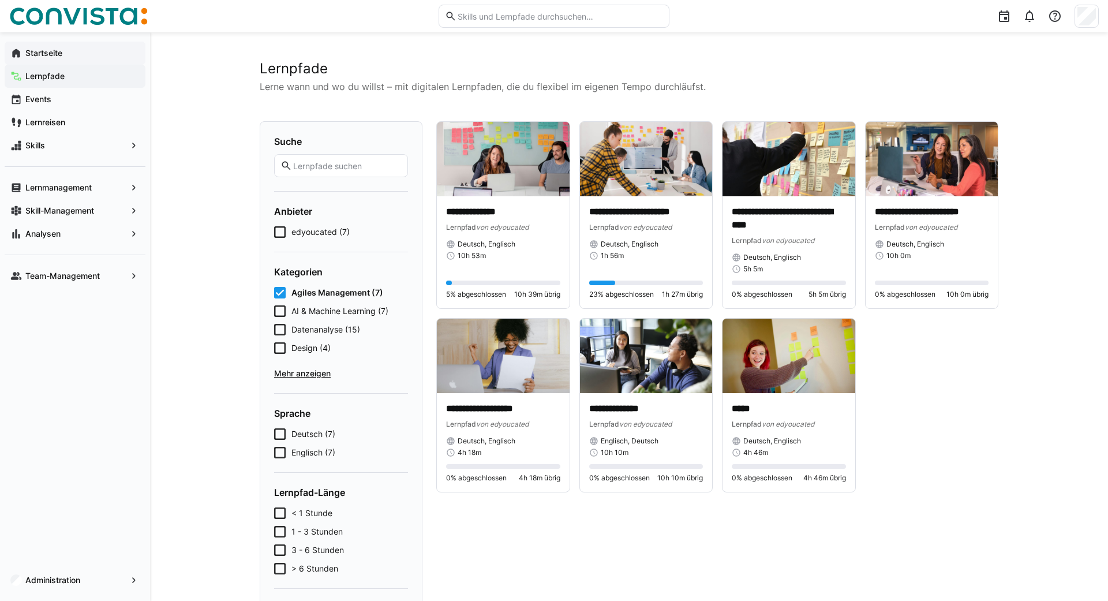
click at [0, 0] on app-navigation-label "Startseite" at bounding box center [0, 0] width 0 height 0
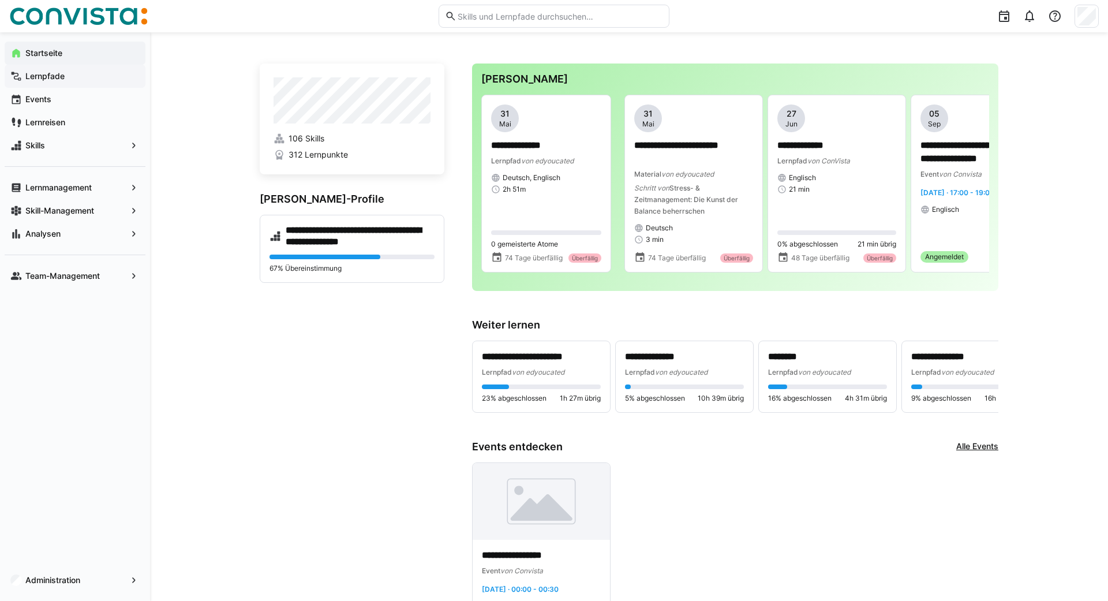
click at [0, 0] on app-navigation-label "Lernpfade" at bounding box center [0, 0] width 0 height 0
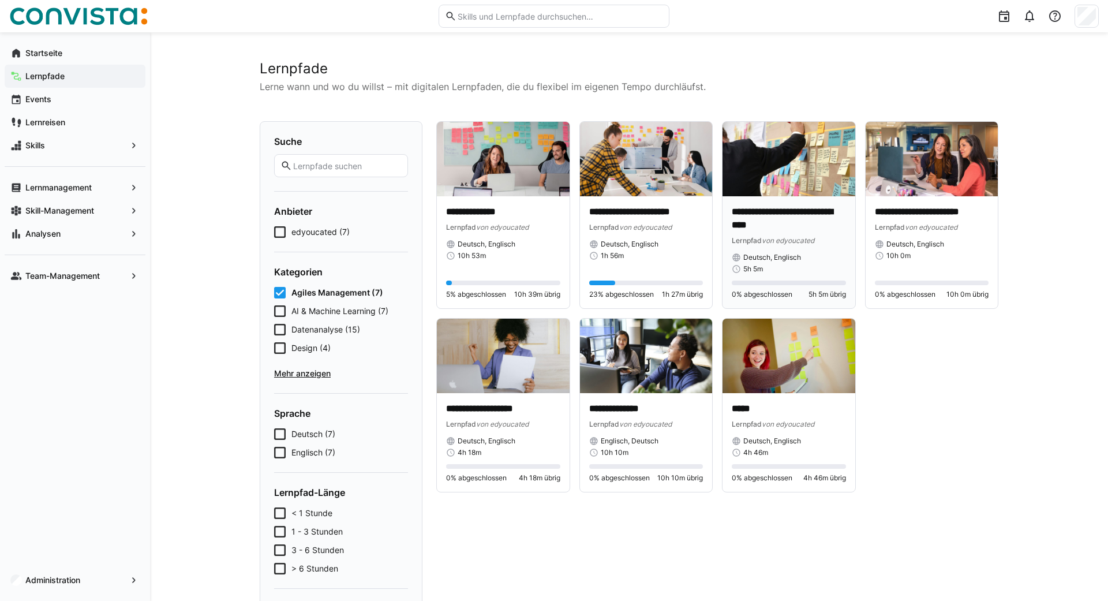
click at [835, 243] on div "Lernpfad von edyoucated" at bounding box center [789, 240] width 114 height 12
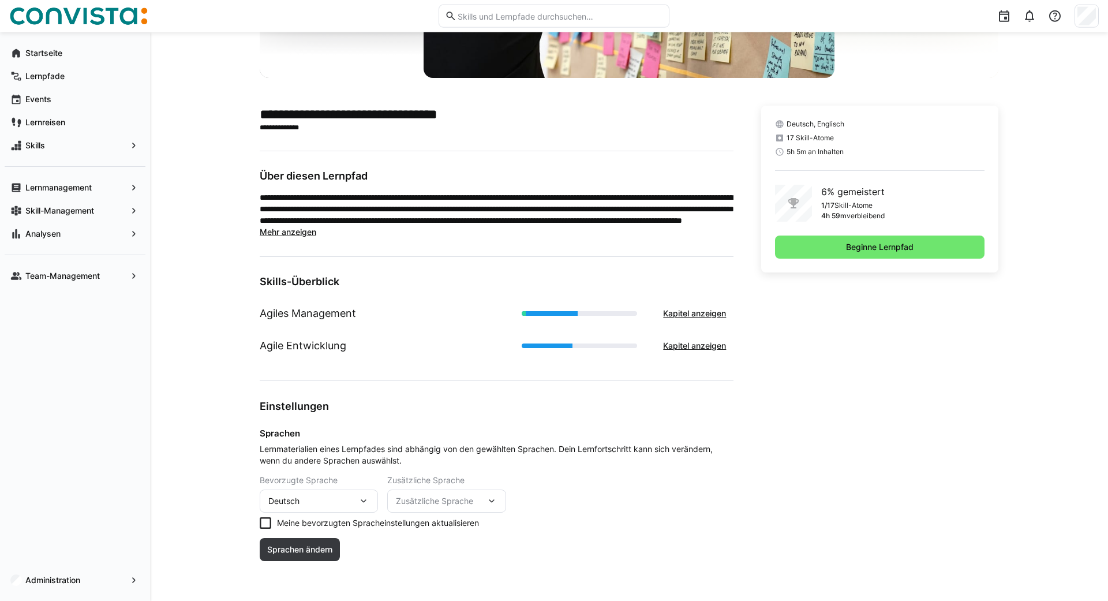
scroll to position [215, 0]
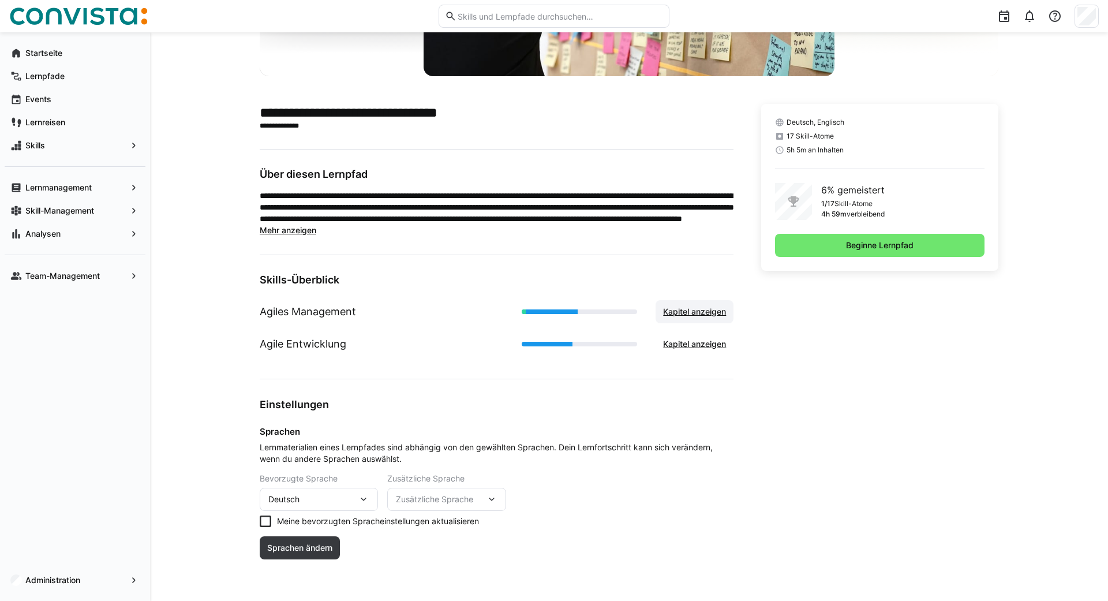
click at [689, 316] on span "Kapitel anzeigen" at bounding box center [695, 312] width 66 height 12
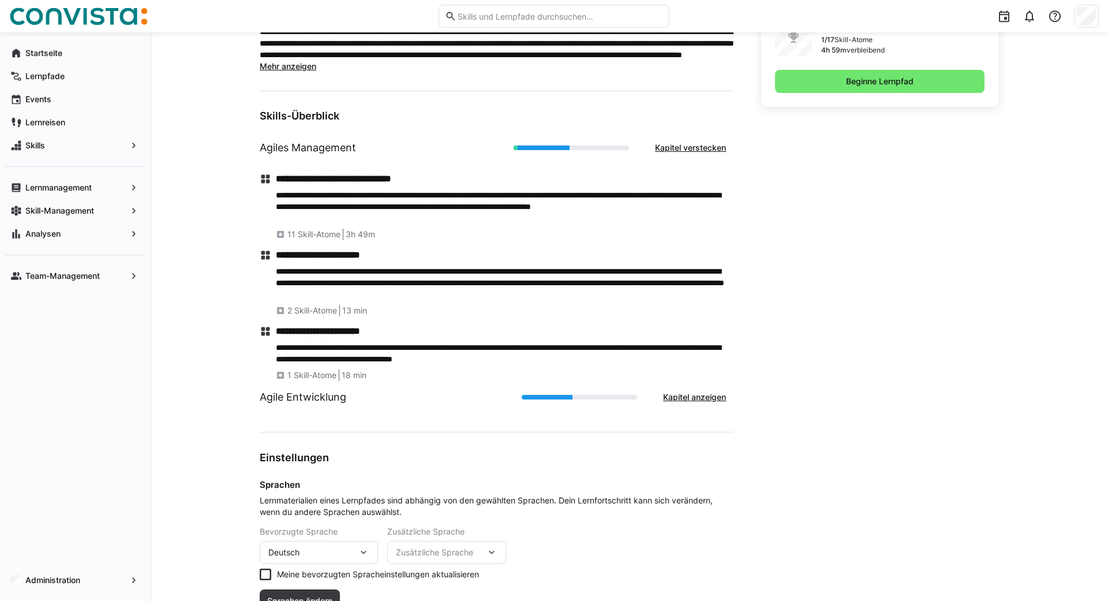
scroll to position [400, 0]
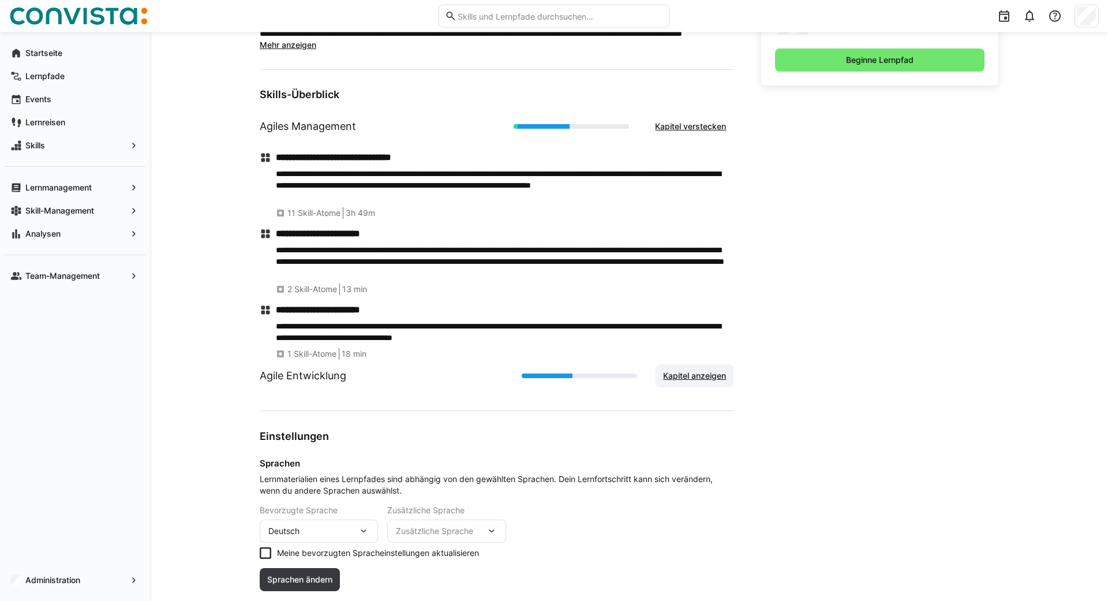
click at [702, 380] on span "Kapitel anzeigen" at bounding box center [695, 376] width 66 height 12
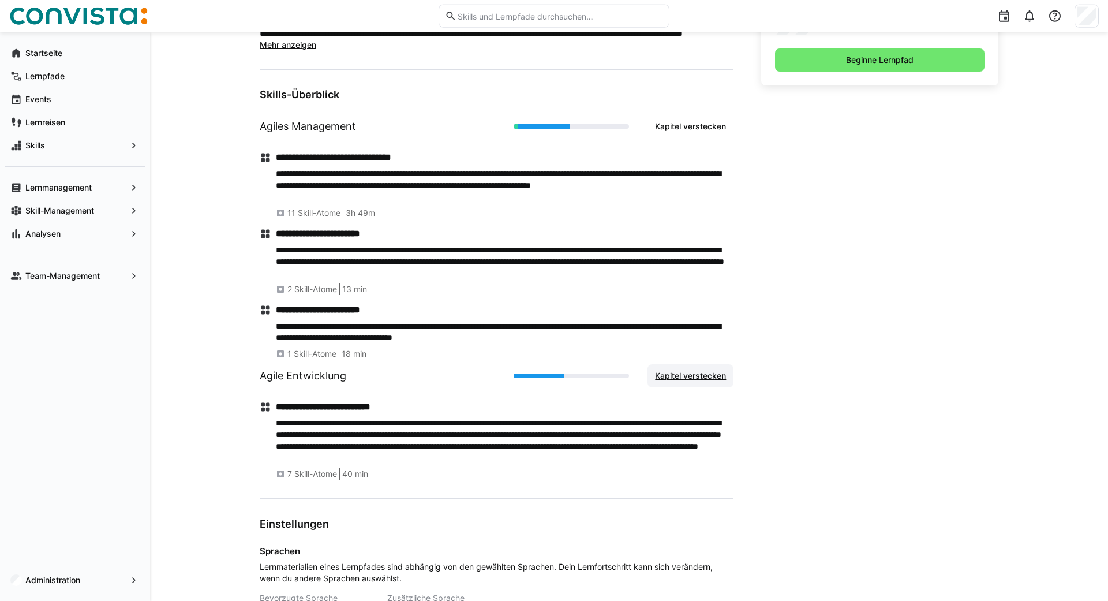
click at [681, 379] on span "Kapitel verstecken" at bounding box center [691, 376] width 74 height 12
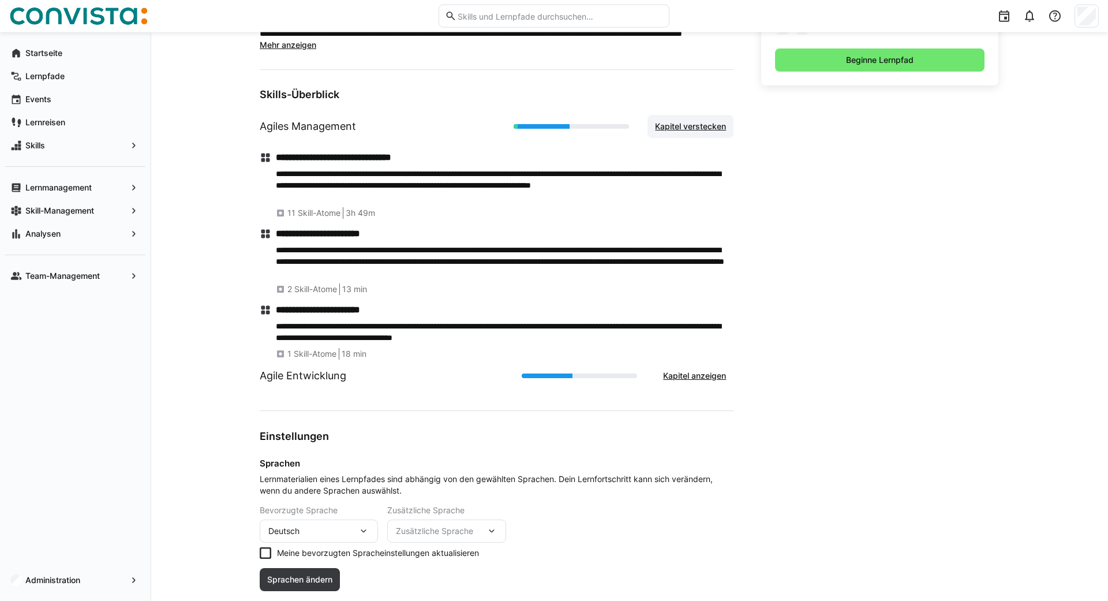
click at [678, 122] on span "Kapitel verstecken" at bounding box center [691, 127] width 74 height 12
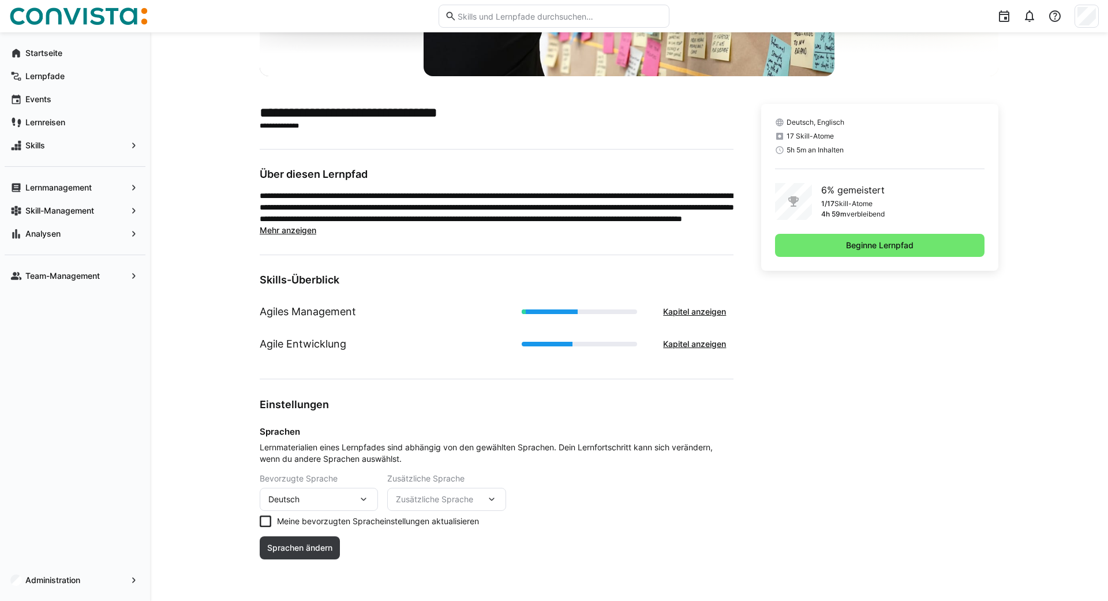
scroll to position [215, 0]
click at [596, 444] on span "Lernmaterialien eines Lernpfades sind abhängig von den gewählten Sprachen. Dein…" at bounding box center [497, 453] width 474 height 23
click at [303, 231] on span "Mehr anzeigen" at bounding box center [288, 230] width 57 height 10
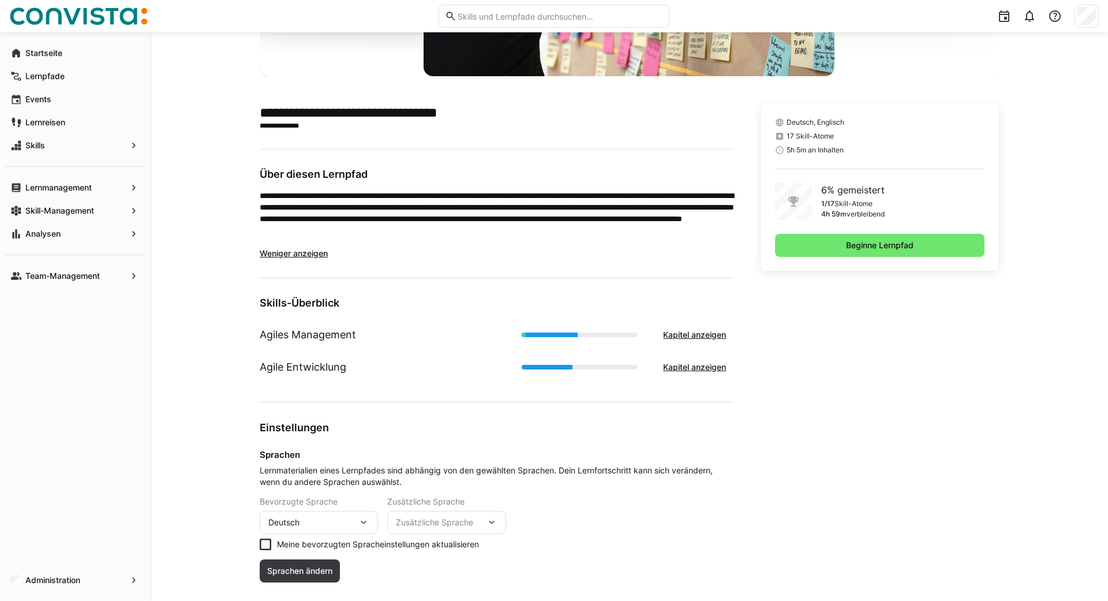
click at [307, 255] on span "Weniger anzeigen" at bounding box center [294, 253] width 68 height 10
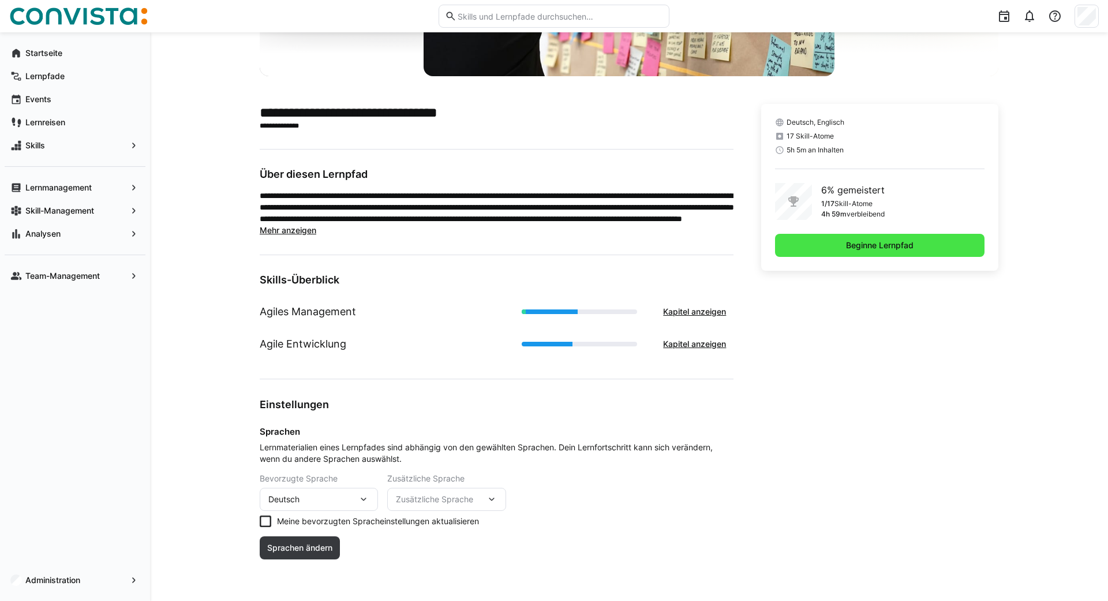
click at [849, 251] on span "Beginne Lernpfad" at bounding box center [880, 245] width 210 height 23
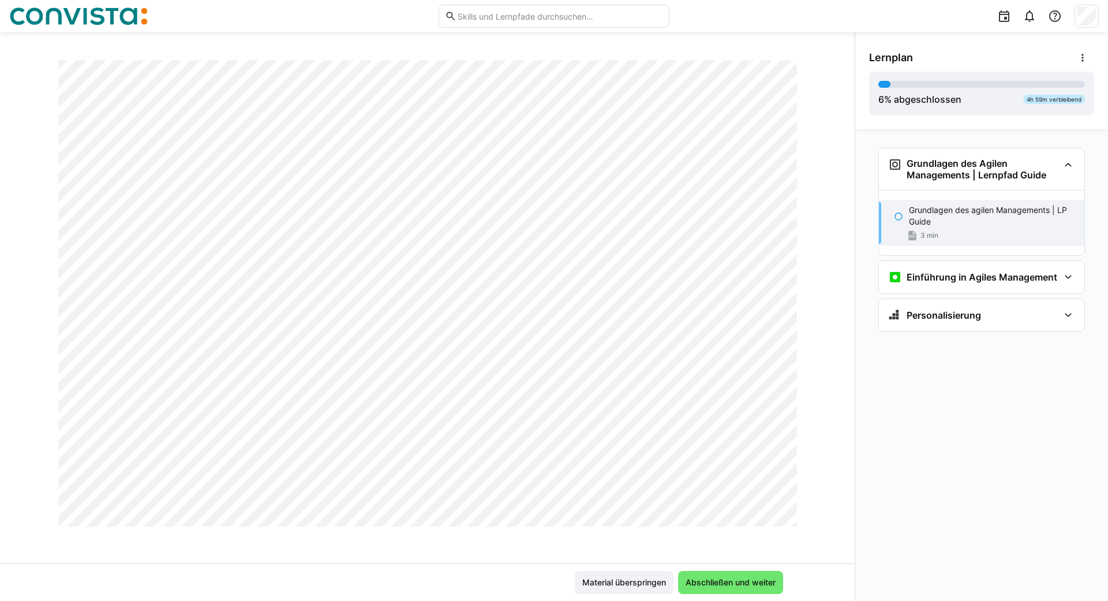
scroll to position [611, 0]
click at [750, 580] on span "Abschließen und weiter" at bounding box center [731, 583] width 94 height 12
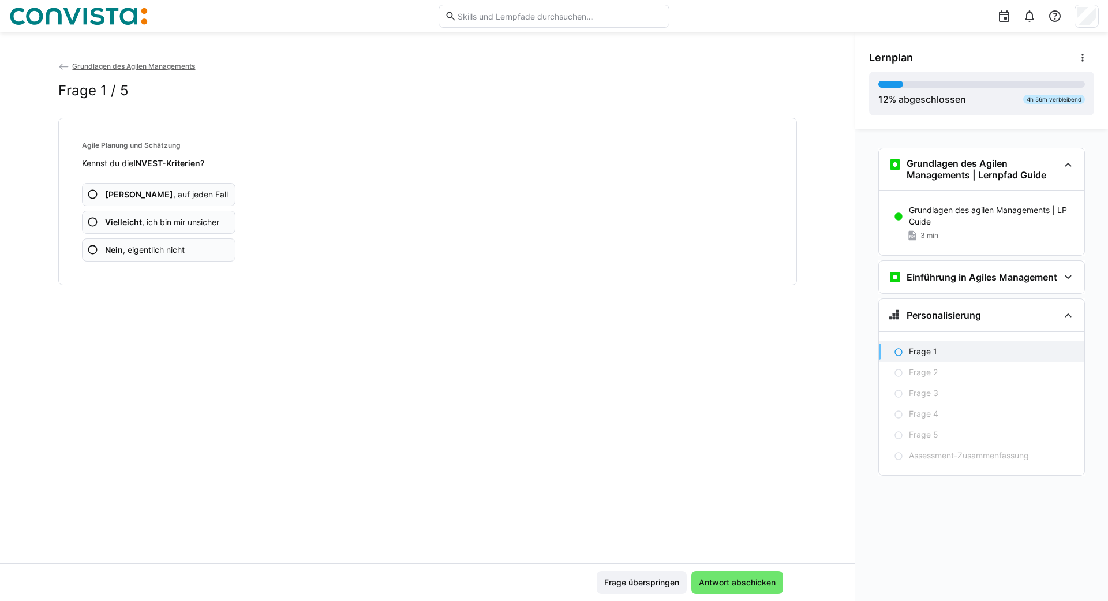
click at [118, 252] on b "Nein" at bounding box center [114, 250] width 18 height 10
click at [147, 195] on span "Ja , auf jeden Fall" at bounding box center [166, 195] width 123 height 12
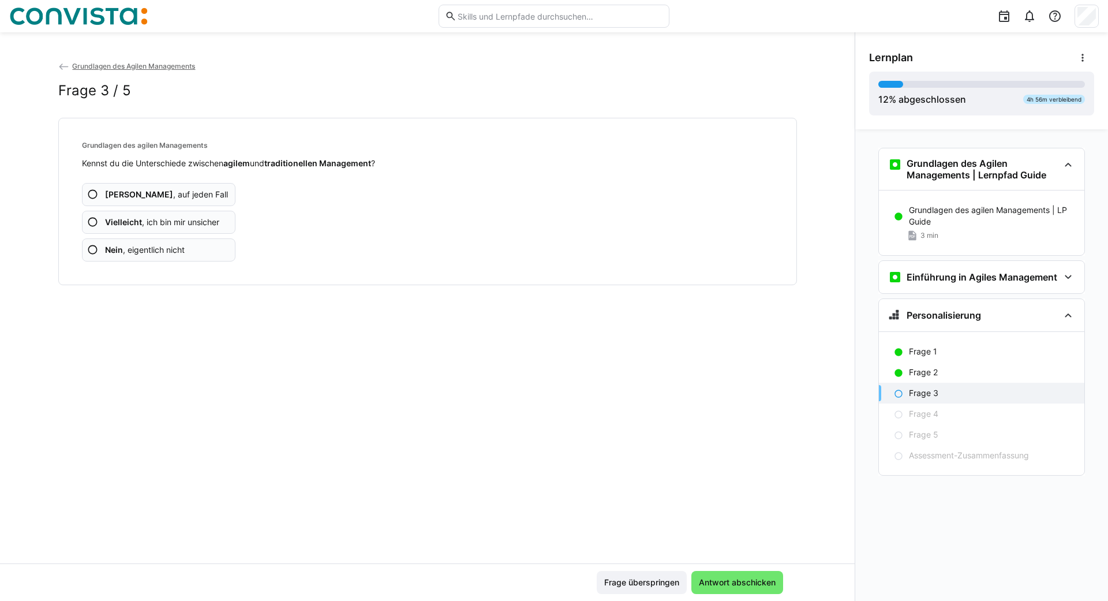
click at [161, 197] on span "Ja , auf jeden Fall" at bounding box center [166, 195] width 123 height 12
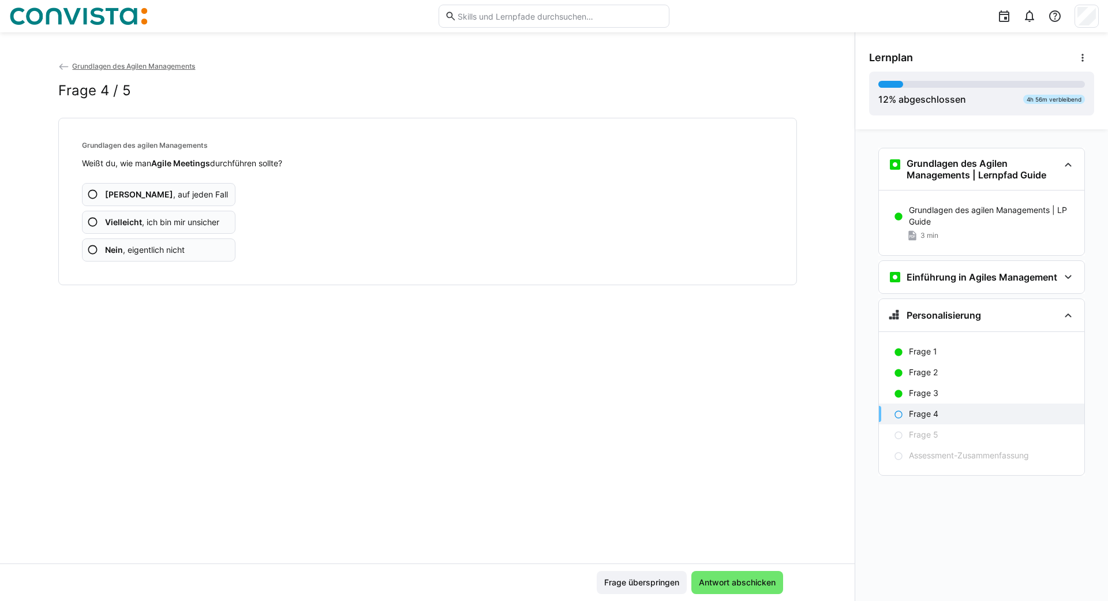
click at [176, 225] on span "Vielleicht , ich bin mir unsicher" at bounding box center [162, 223] width 114 height 12
click at [167, 249] on span "Nein , eigentlich nicht" at bounding box center [145, 250] width 80 height 12
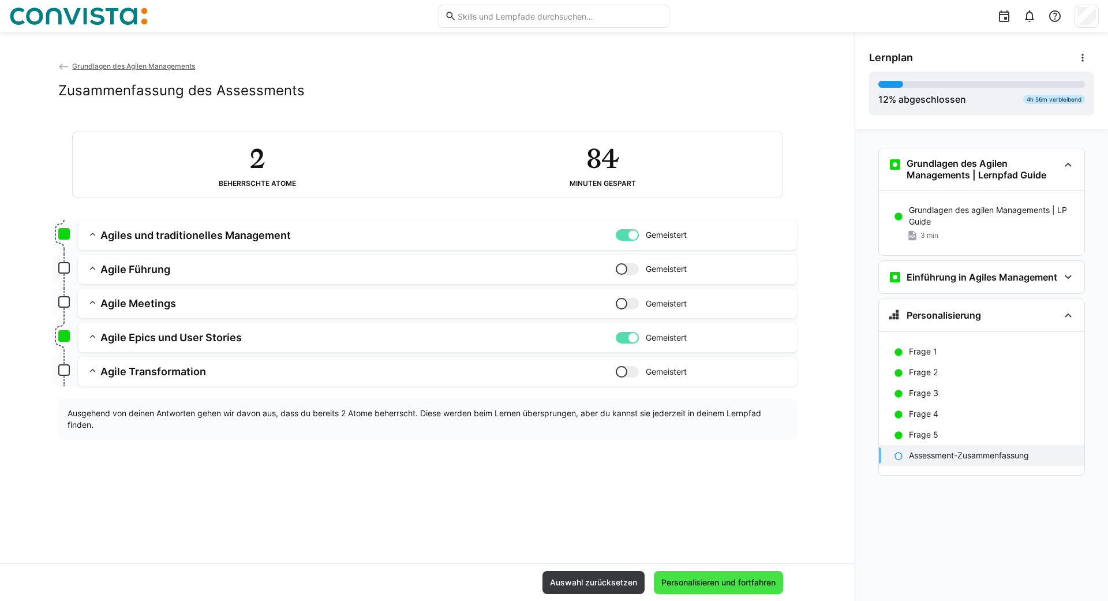
click at [701, 582] on span "Personalisieren und fortfahren" at bounding box center [719, 583] width 118 height 12
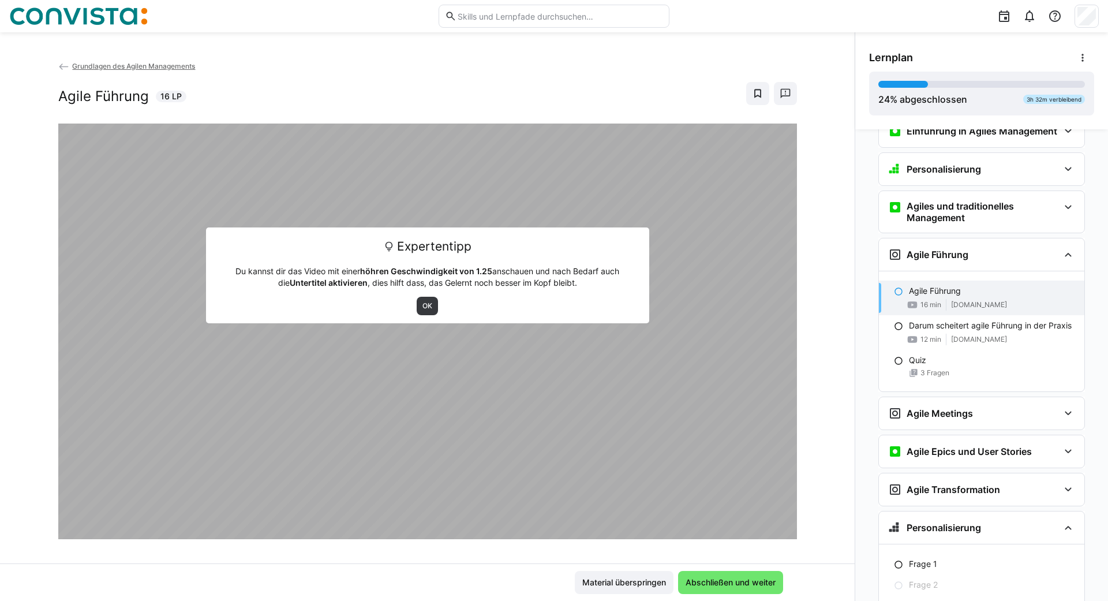
scroll to position [148, 0]
click at [427, 301] on span "OK" at bounding box center [427, 306] width 21 height 18
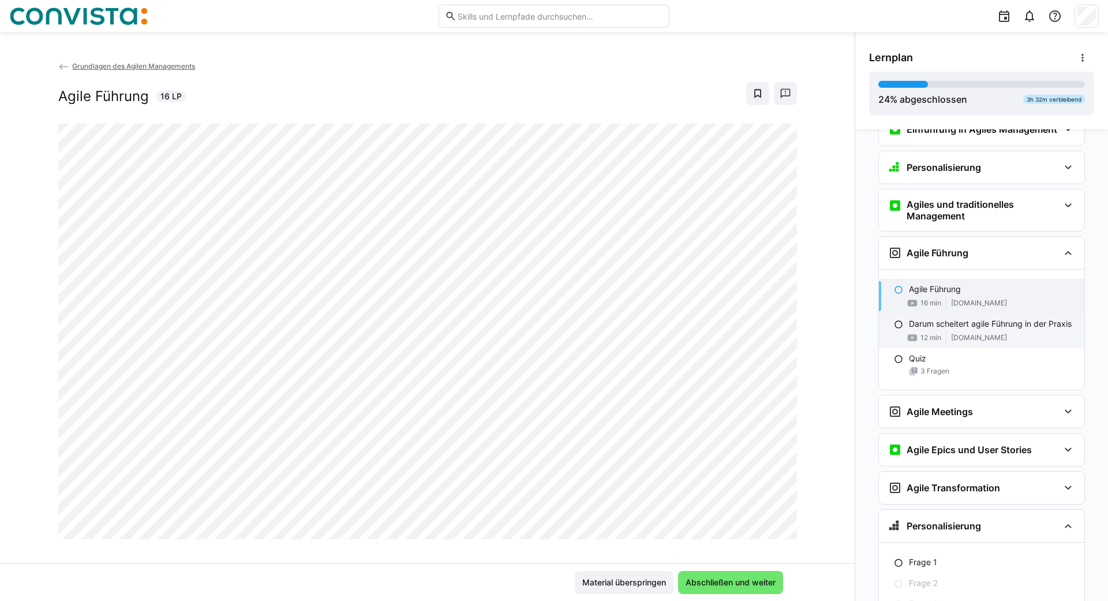
click at [956, 317] on div "Darum scheitert agile Führung in der Praxis 12 min [DOMAIN_NAME]" at bounding box center [982, 330] width 206 height 35
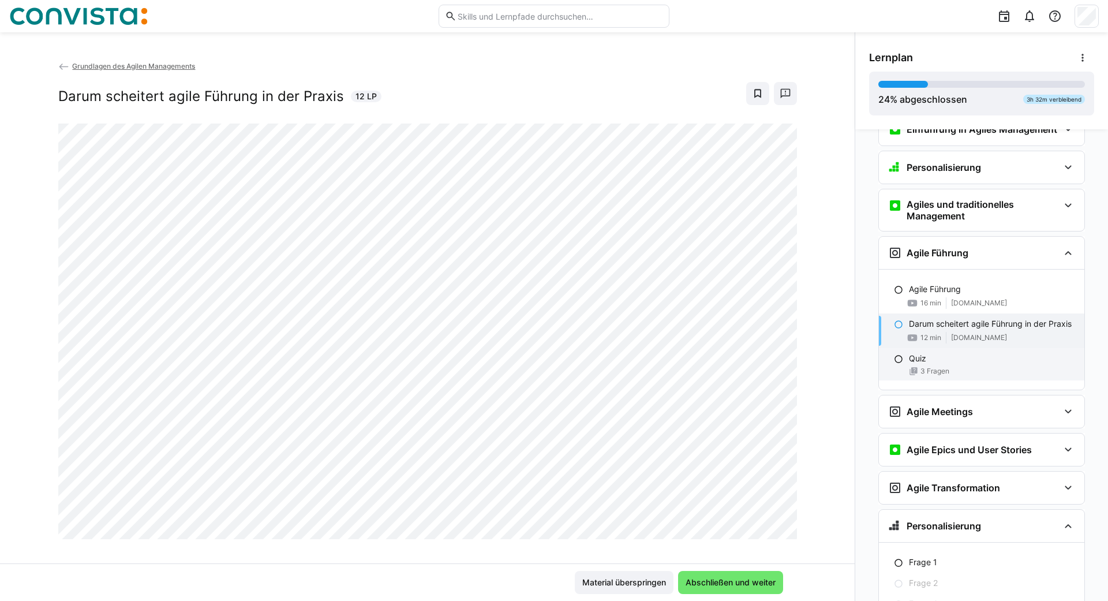
click at [958, 369] on div "3 Fragen" at bounding box center [992, 371] width 166 height 9
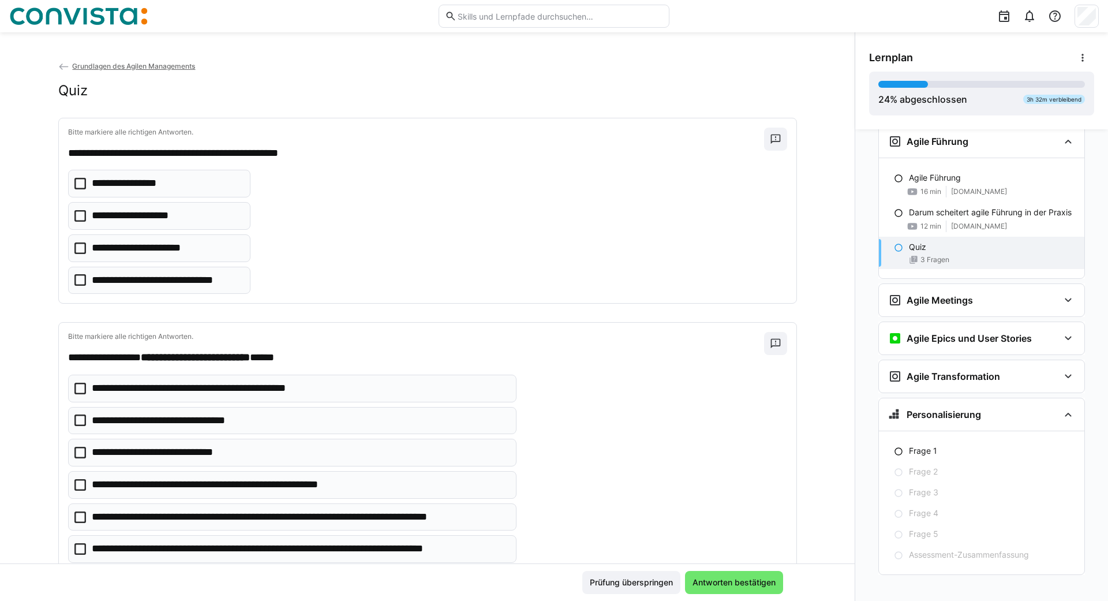
scroll to position [269, 0]
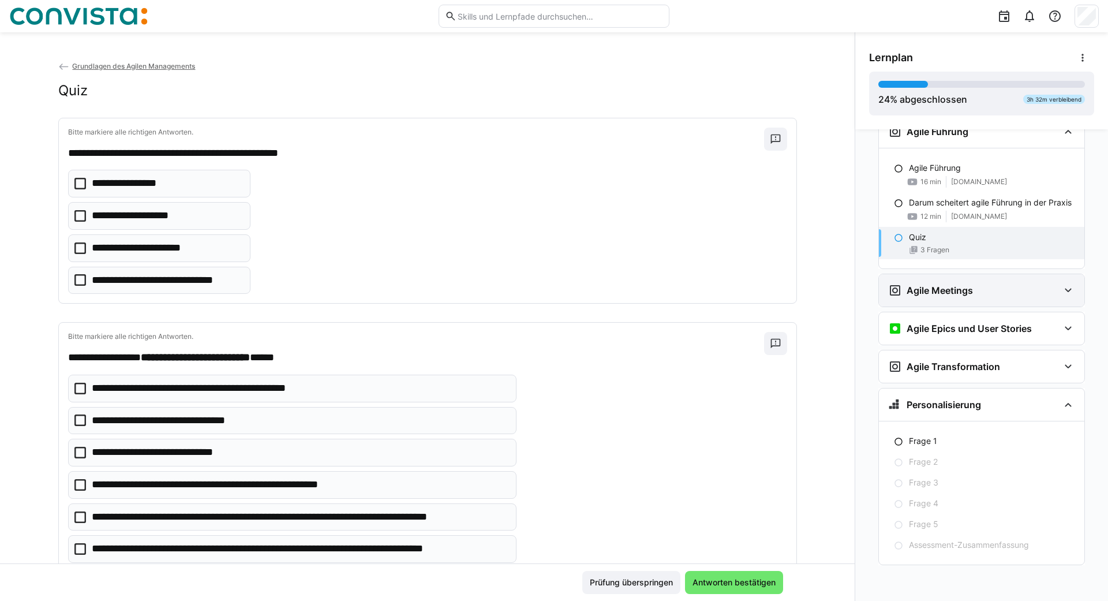
click at [982, 297] on div "Agile Meetings" at bounding box center [974, 290] width 171 height 14
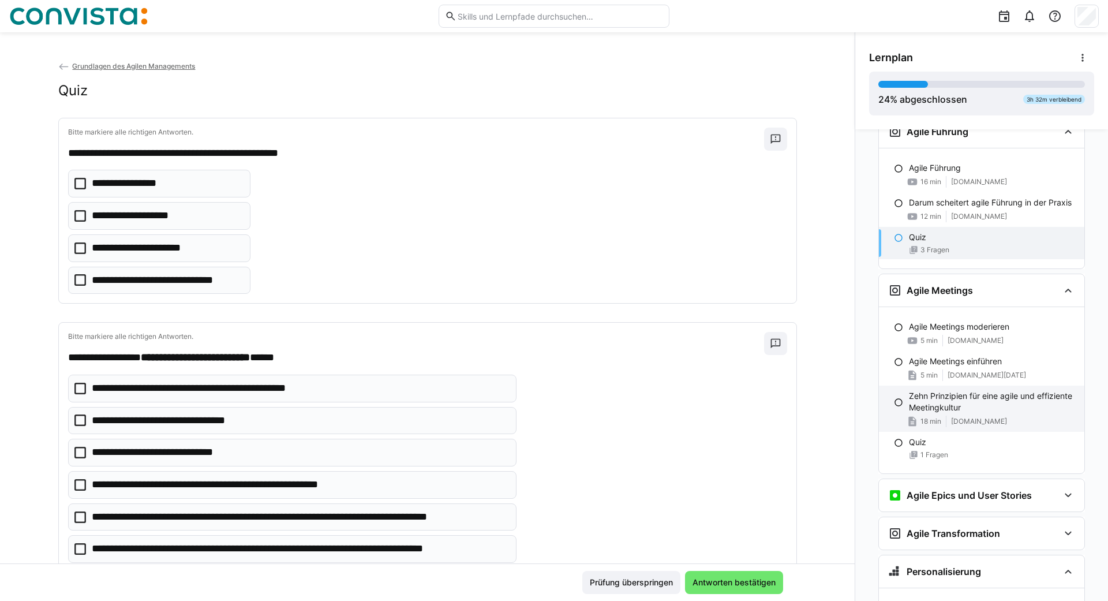
click at [951, 406] on p "Zehn Prinzipien für eine agile und effiziente Meetingkultur" at bounding box center [992, 401] width 166 height 23
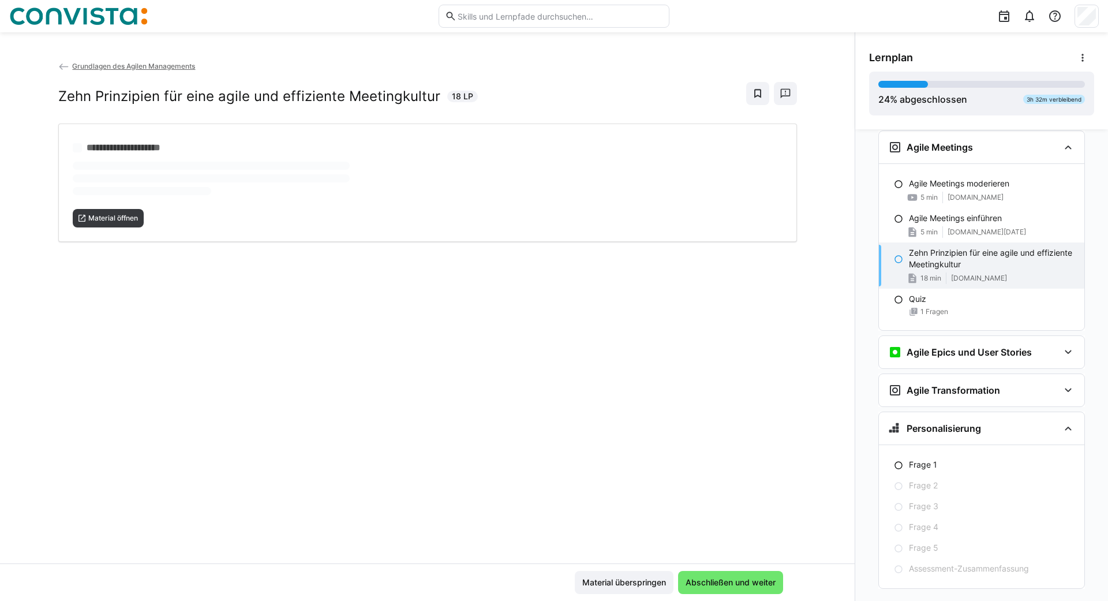
scroll to position [413, 0]
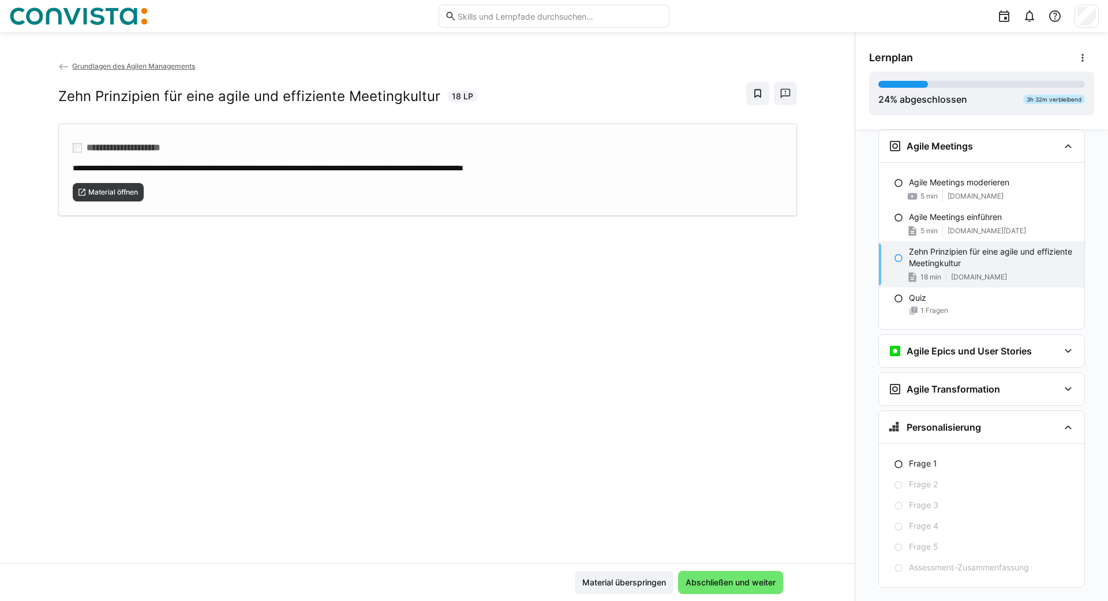
drag, startPoint x: 527, startPoint y: 468, endPoint x: 270, endPoint y: 214, distance: 361.3
click at [270, 214] on div "**********" at bounding box center [427, 311] width 855 height 503
click at [731, 576] on span "Abschließen und weiter" at bounding box center [730, 582] width 105 height 23
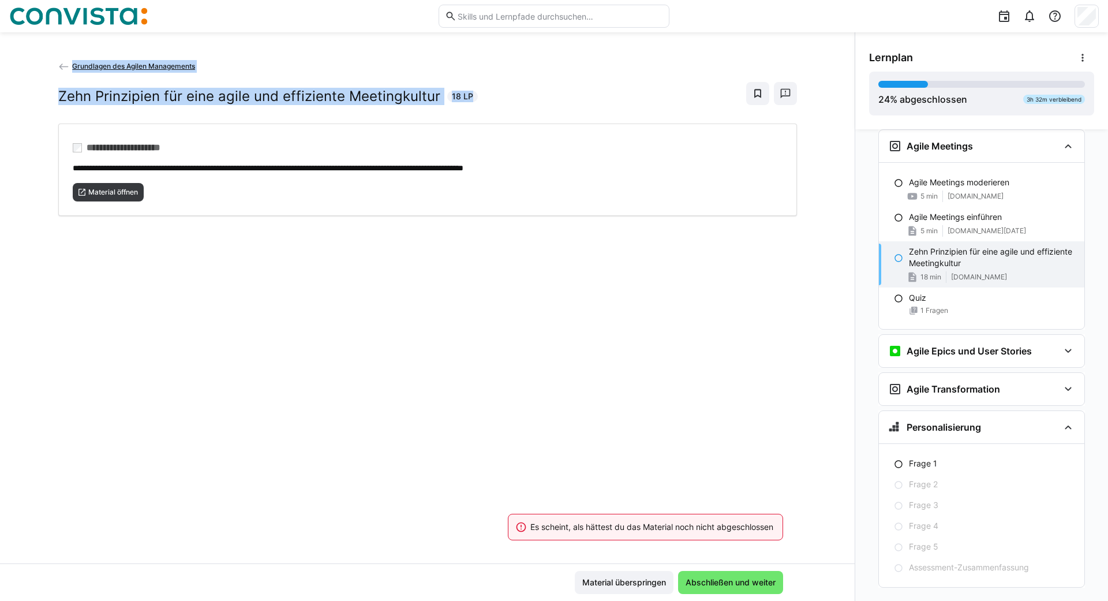
drag, startPoint x: 81, startPoint y: 47, endPoint x: 73, endPoint y: 33, distance: 16.5
click at [73, 60] on div "**********" at bounding box center [427, 311] width 855 height 503
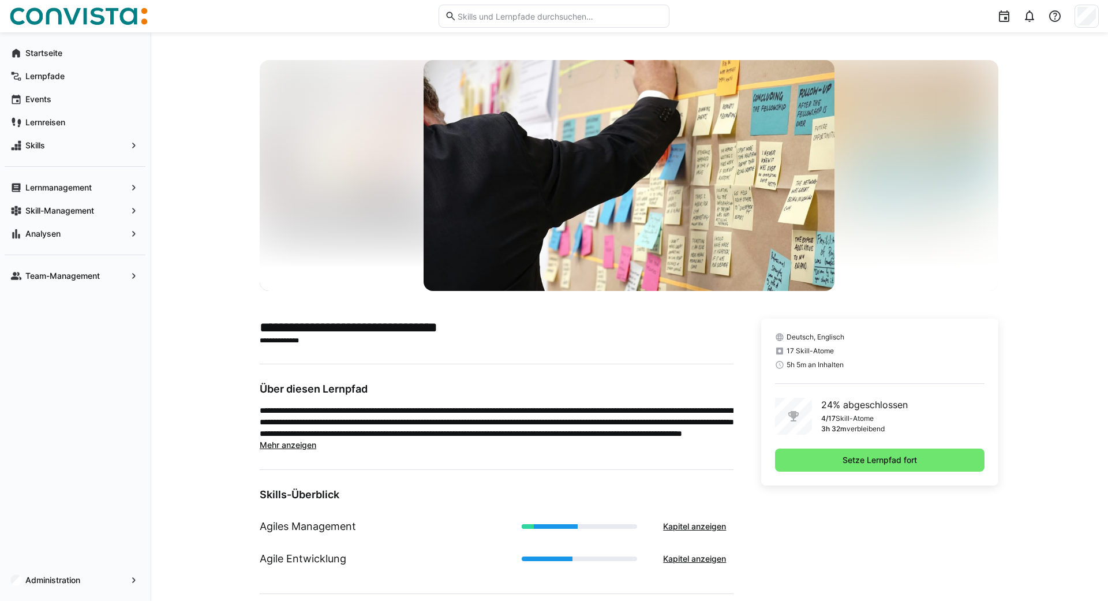
scroll to position [215, 0]
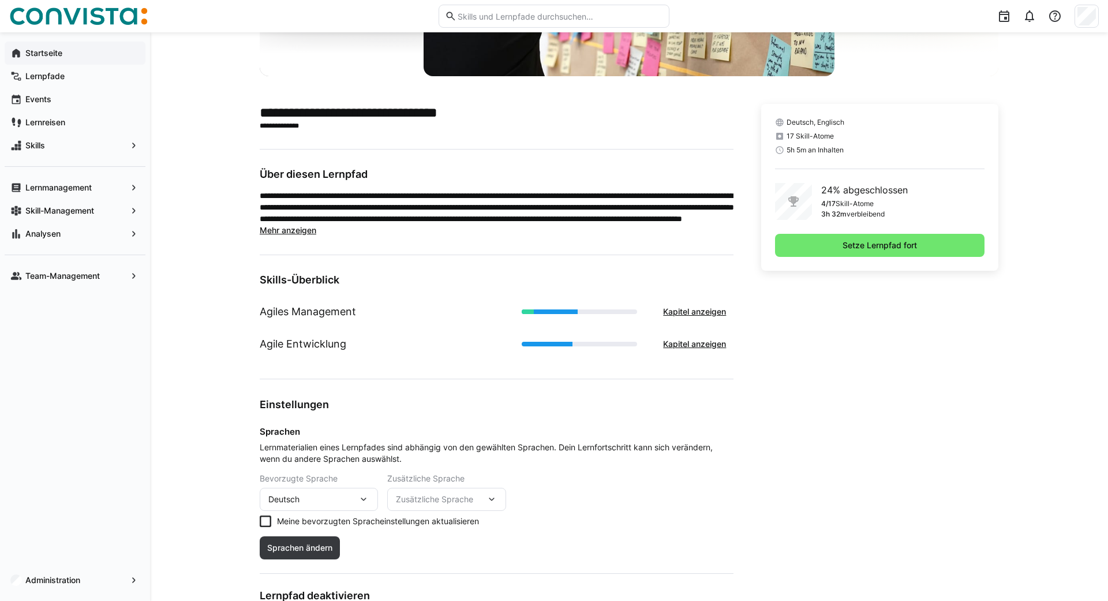
click at [42, 59] on div "Startseite" at bounding box center [75, 53] width 141 height 23
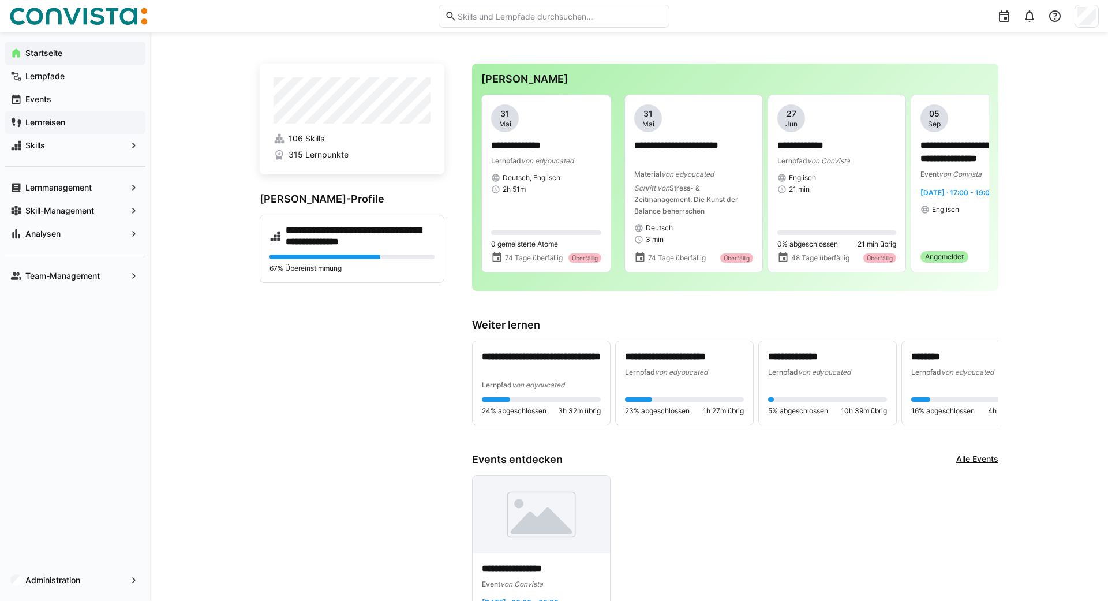
click at [0, 0] on app-navigation-label "Lernreisen" at bounding box center [0, 0] width 0 height 0
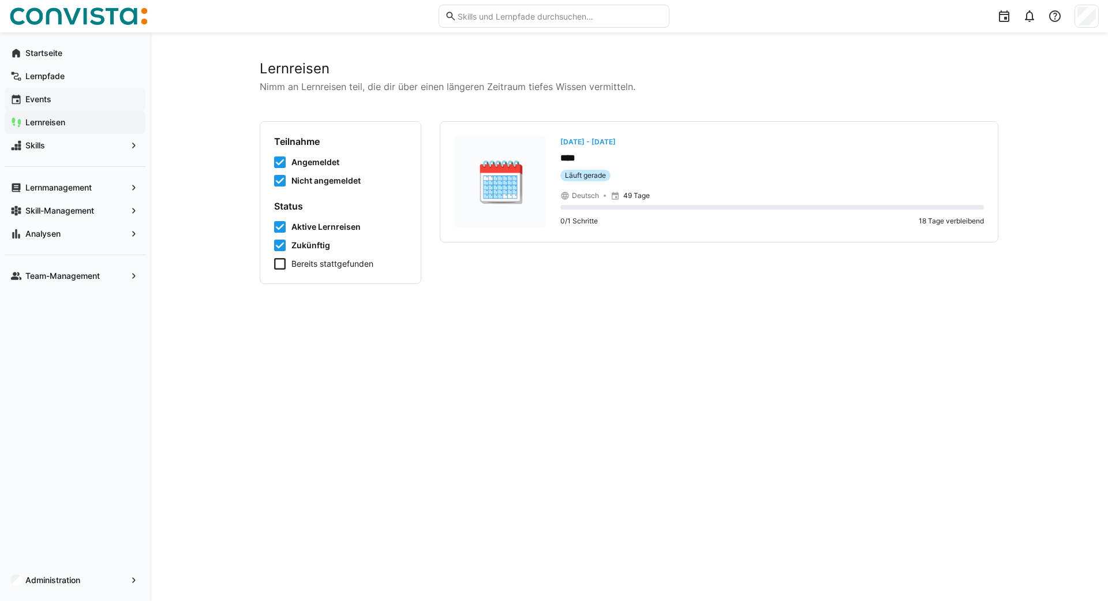
click at [0, 0] on app-navigation-label "Events" at bounding box center [0, 0] width 0 height 0
